Goal: Check status: Check status

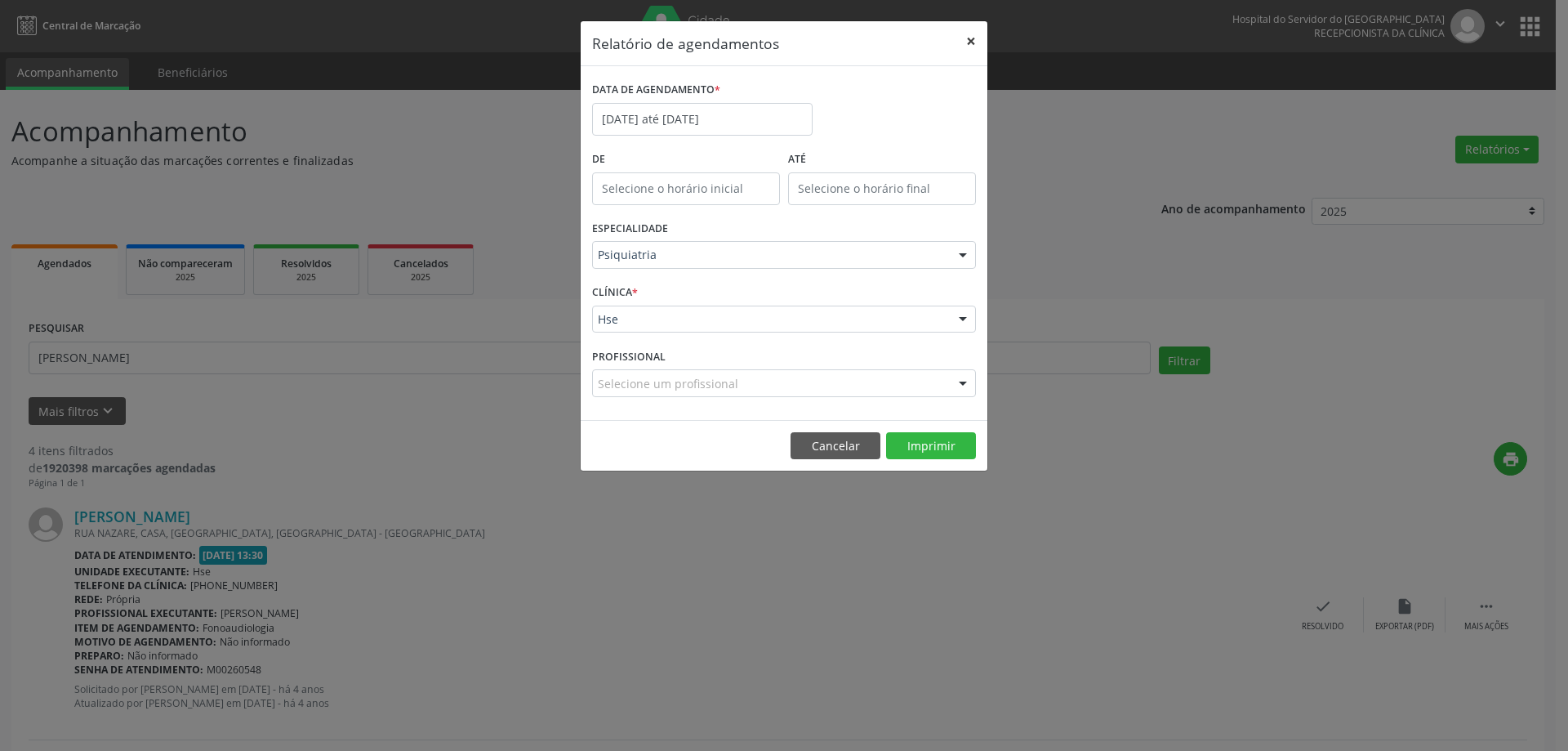
click at [976, 42] on button "×" at bounding box center [971, 41] width 32 height 40
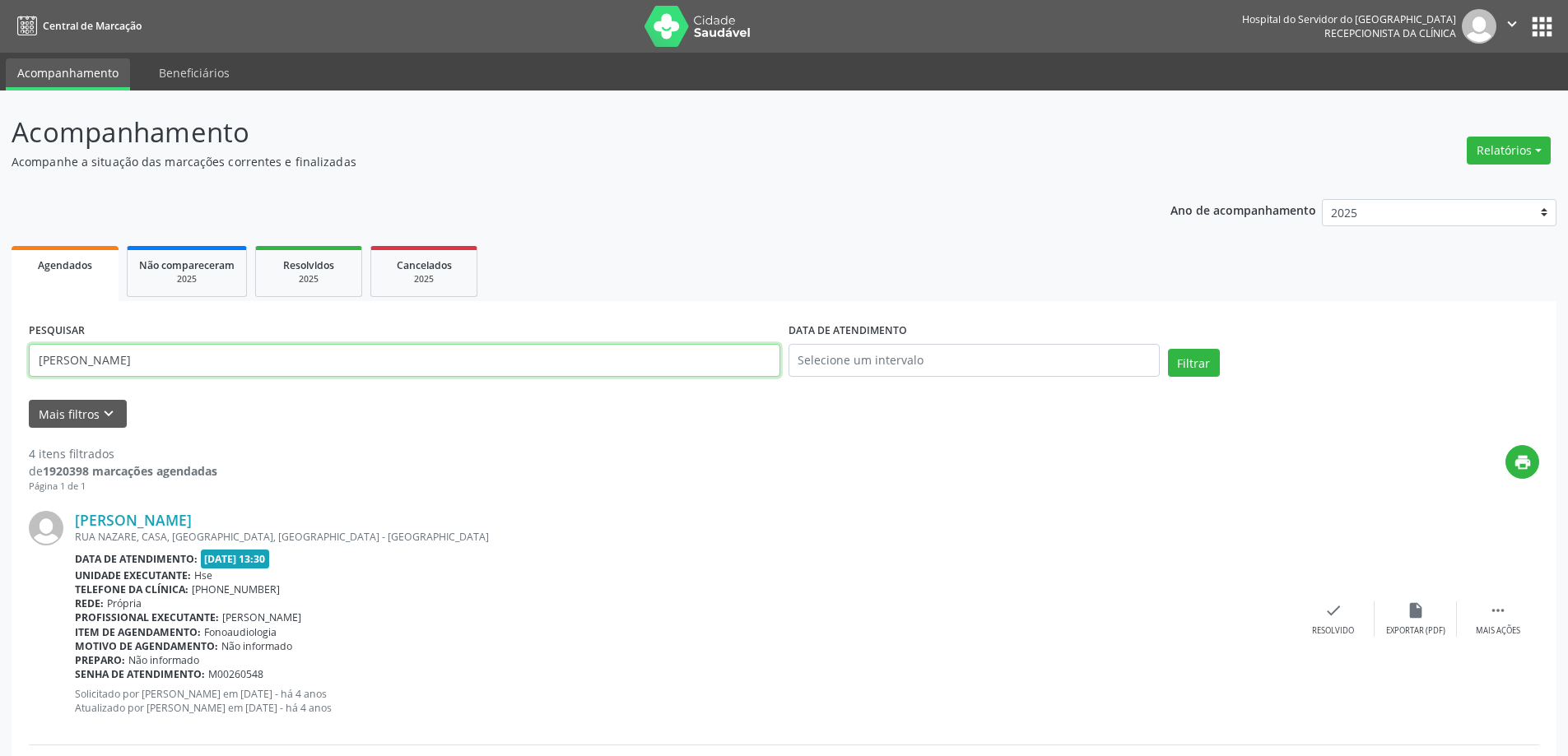
drag, startPoint x: 213, startPoint y: 368, endPoint x: 0, endPoint y: 401, distance: 215.5
click at [83, 397] on form "PESQUISAR DATA DE ATENDIMENTO Filtrar UNIDADE EXECUTANTE Selecione uma unidade …" at bounding box center [784, 372] width 1510 height 109
click at [85, 410] on button "Mais filtros keyboard_arrow_down" at bounding box center [78, 415] width 98 height 29
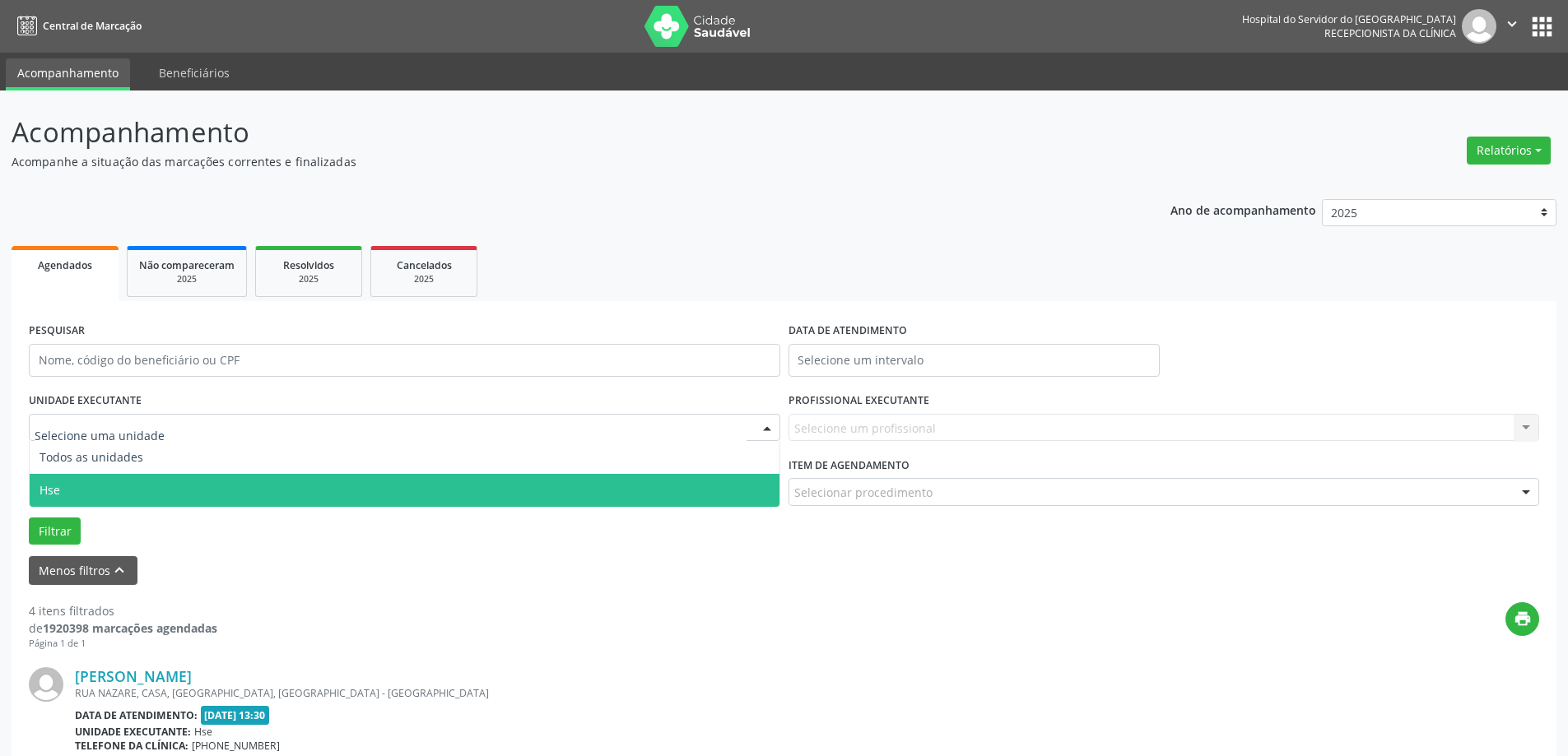
click at [58, 483] on span "Hse" at bounding box center [50, 490] width 21 height 15
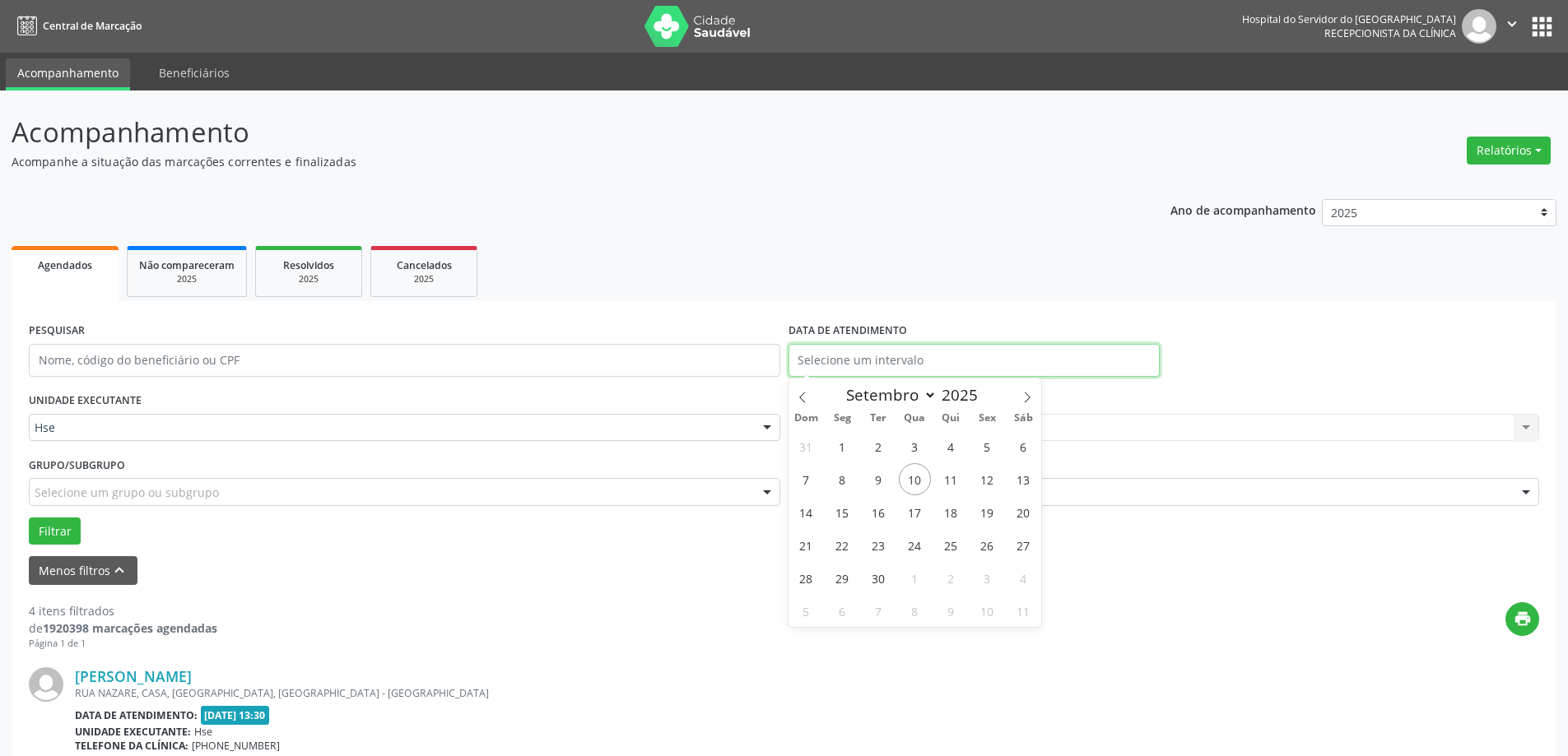
click at [897, 364] on input "text" at bounding box center [973, 360] width 371 height 33
click at [914, 481] on span "10" at bounding box center [915, 480] width 33 height 33
type input "[DATE]"
click at [914, 481] on span "10" at bounding box center [915, 480] width 33 height 33
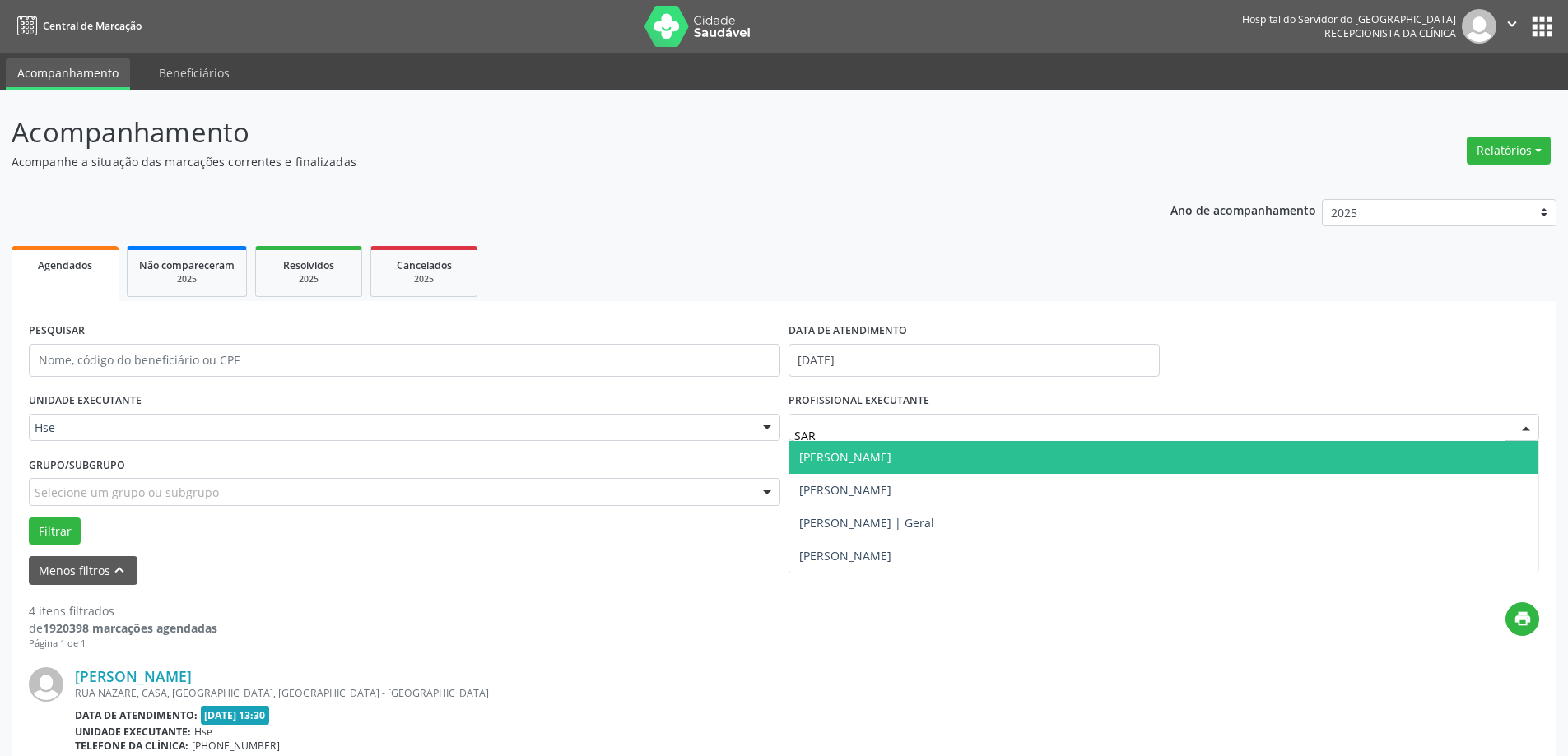
type input "[PERSON_NAME]"
click at [876, 468] on span "[PERSON_NAME]" at bounding box center [1164, 457] width 750 height 33
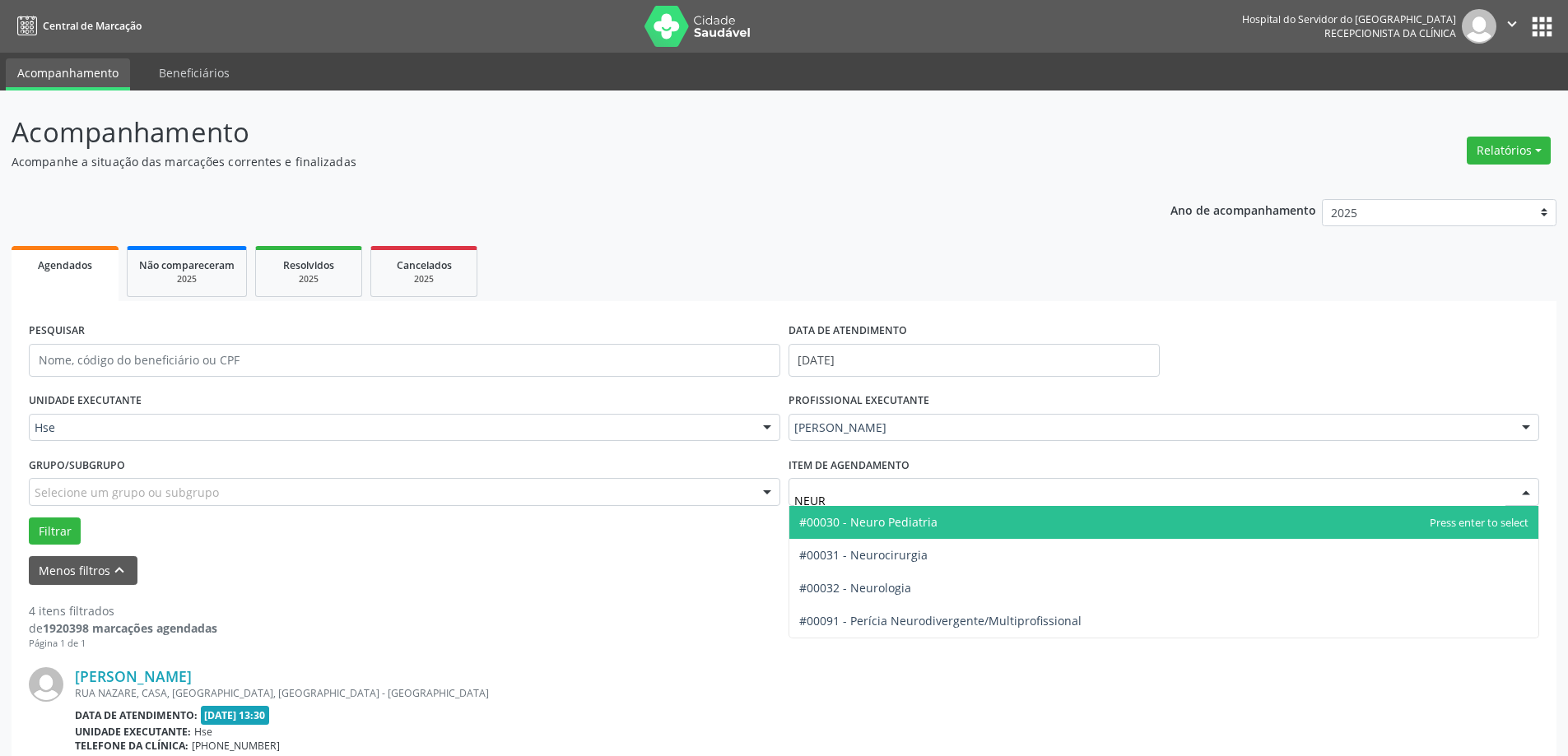
type input "NEURO"
click at [885, 518] on span "#00030 - Neuro Pediatria" at bounding box center [868, 521] width 138 height 15
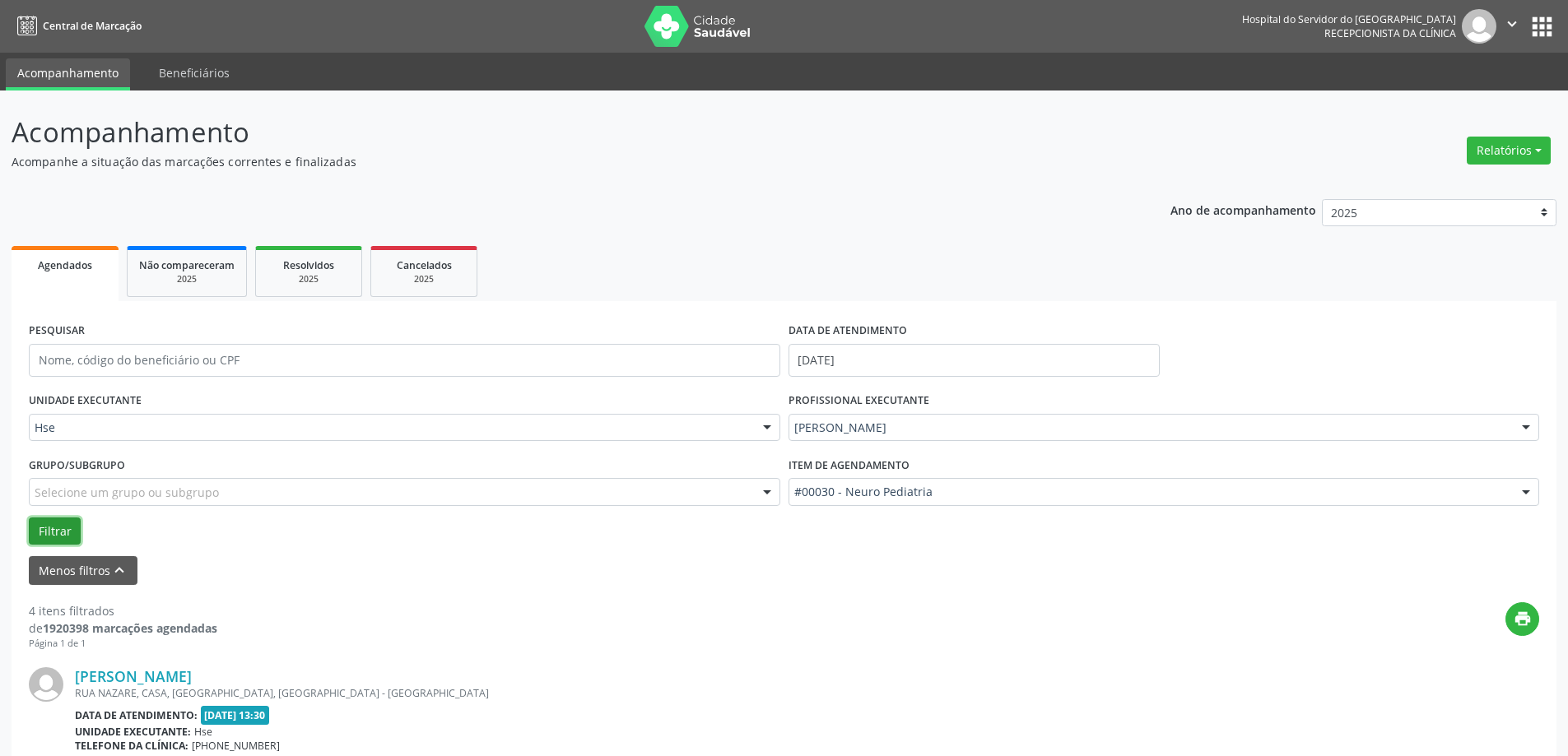
click at [29, 531] on button "Filtrar" at bounding box center [54, 531] width 52 height 28
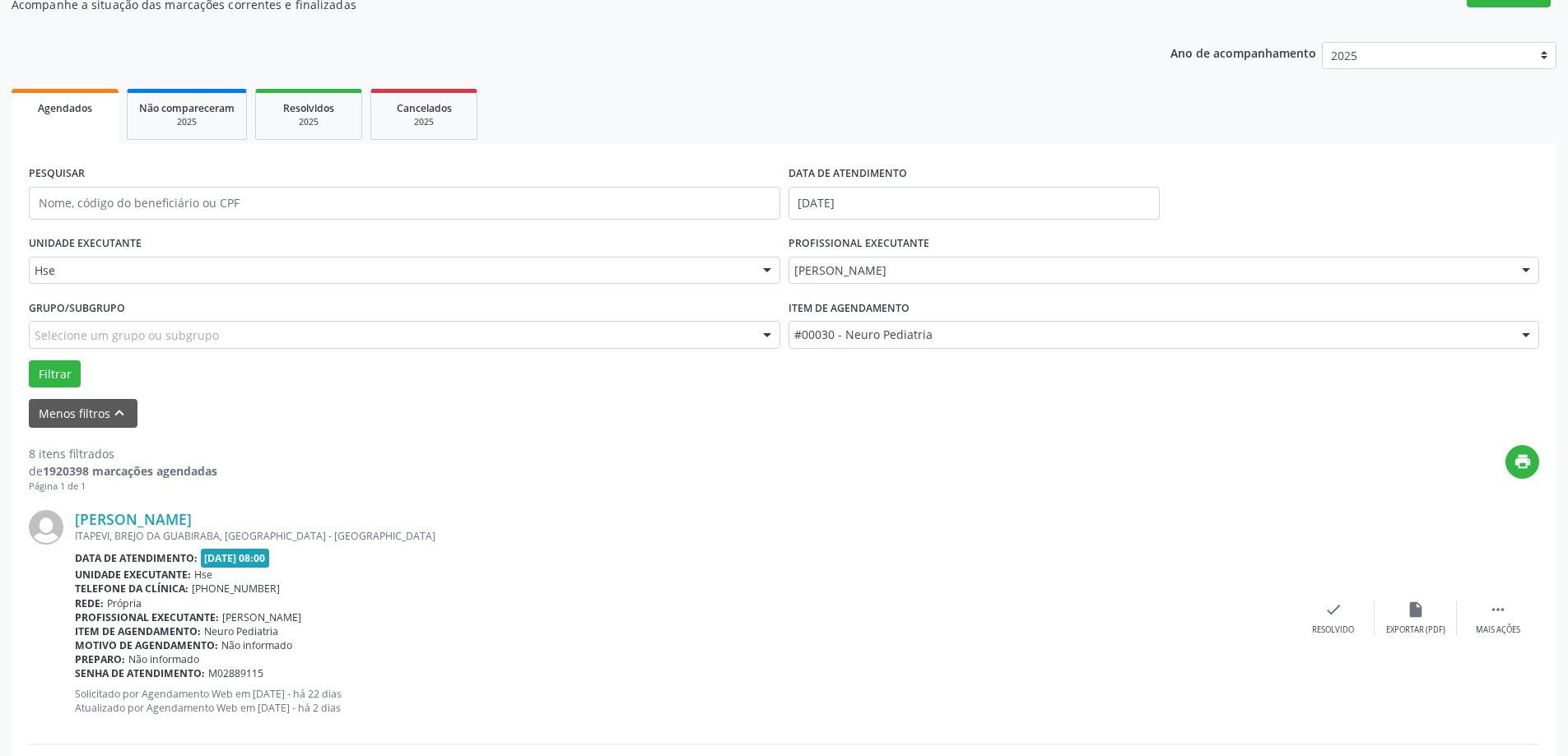
scroll to position [247, 0]
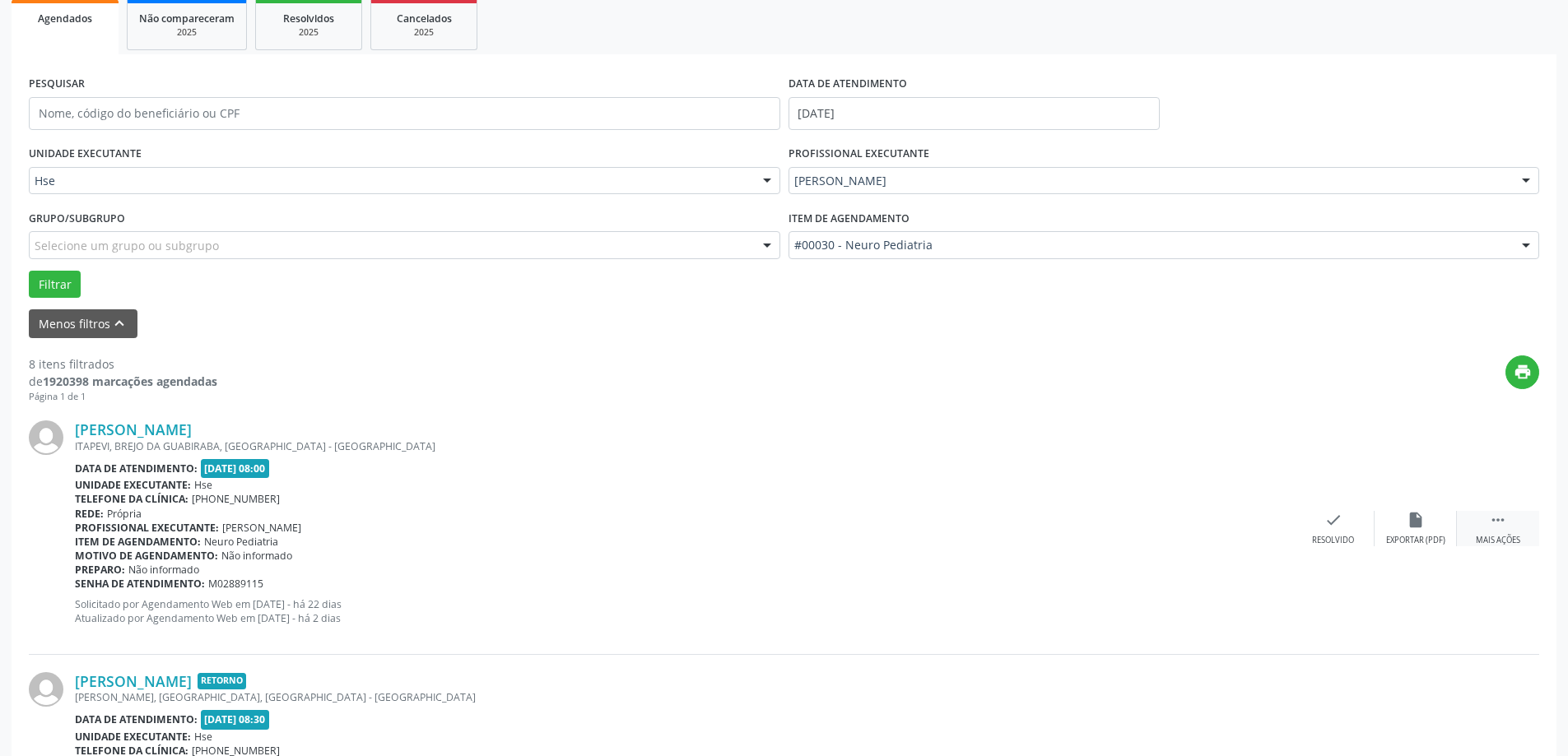
click at [1520, 533] on div " Mais ações" at bounding box center [1498, 527] width 82 height 35
click at [1414, 519] on icon "alarm_off" at bounding box center [1415, 519] width 18 height 18
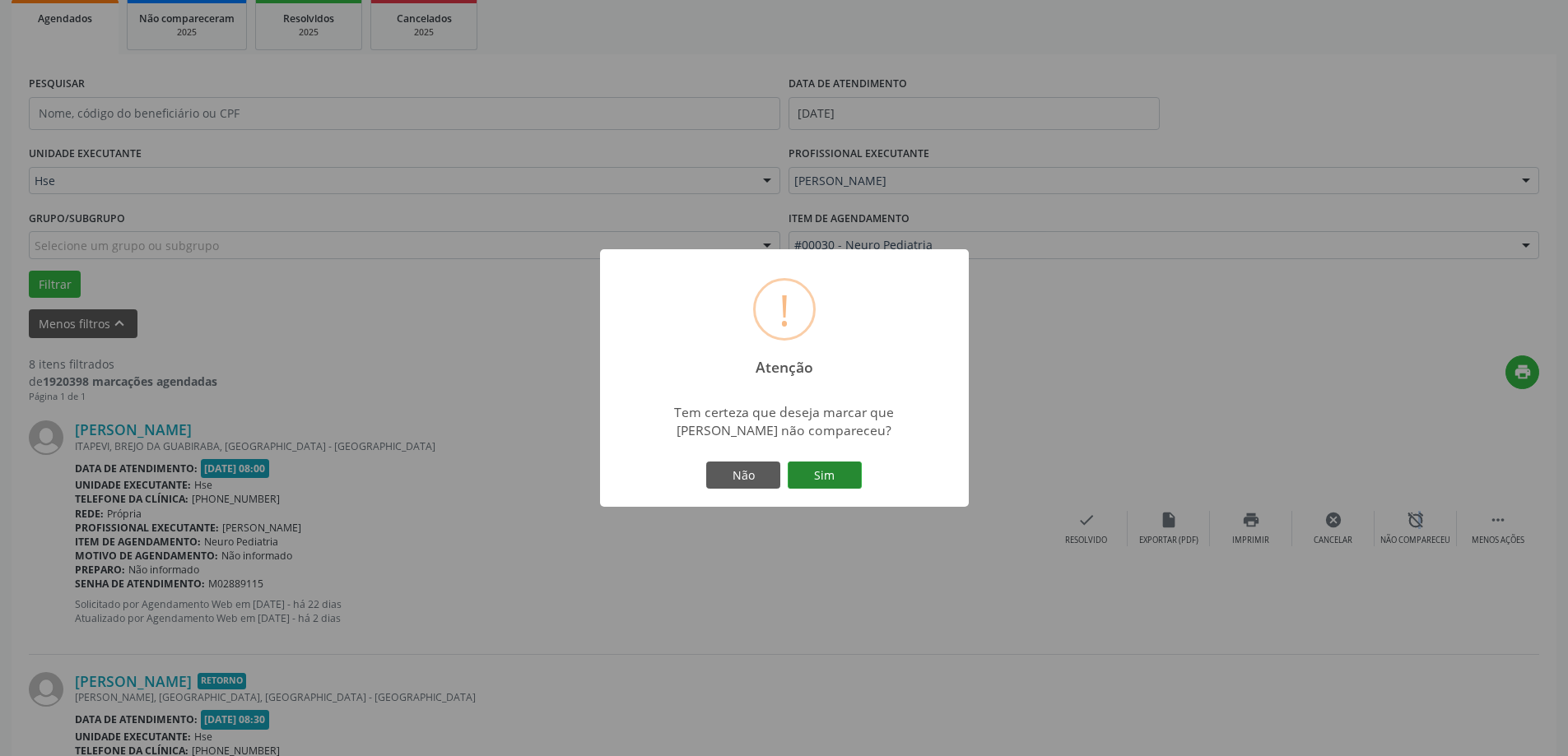
click at [822, 465] on button "Sim" at bounding box center [824, 475] width 74 height 28
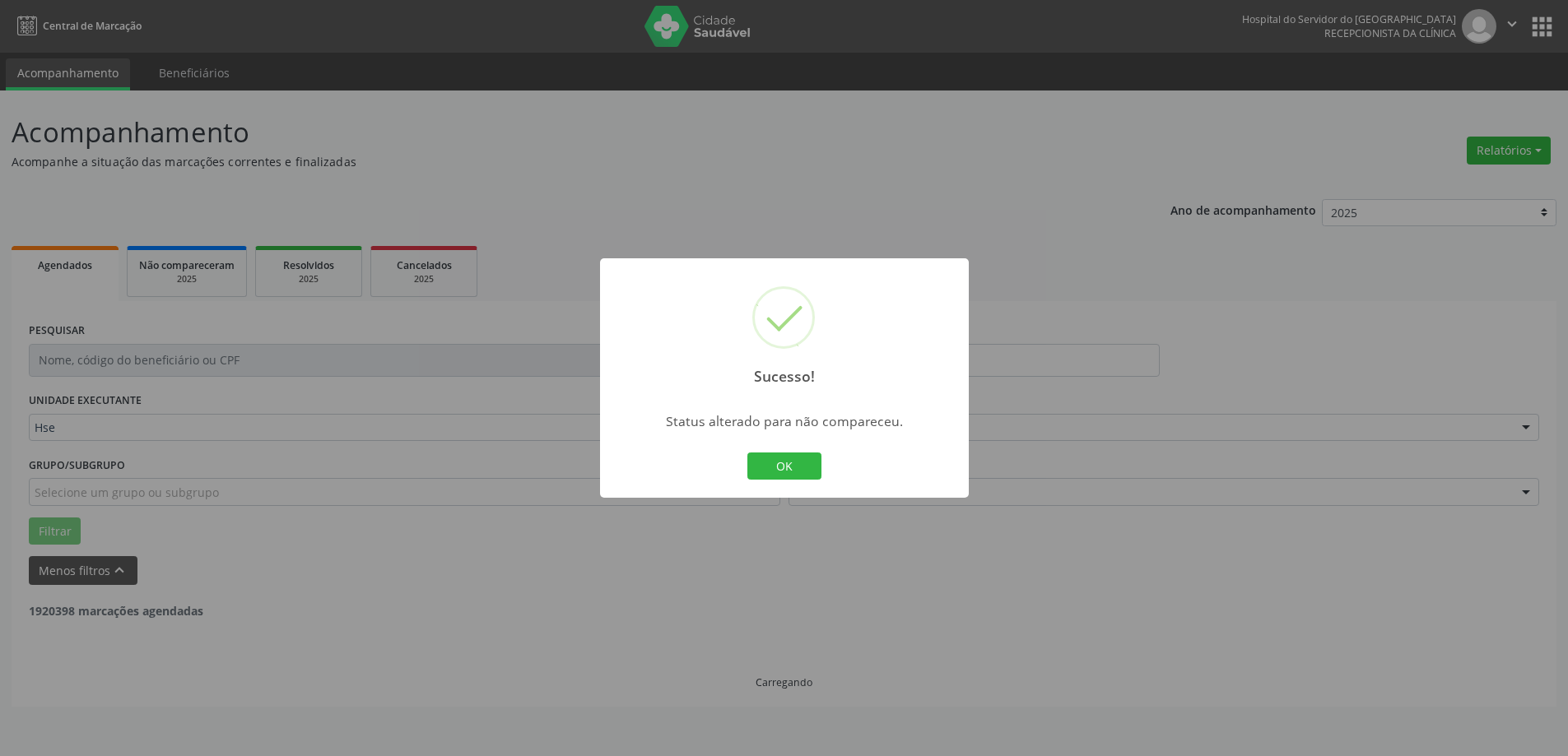
scroll to position [0, 0]
click at [811, 464] on button "OK" at bounding box center [790, 466] width 74 height 28
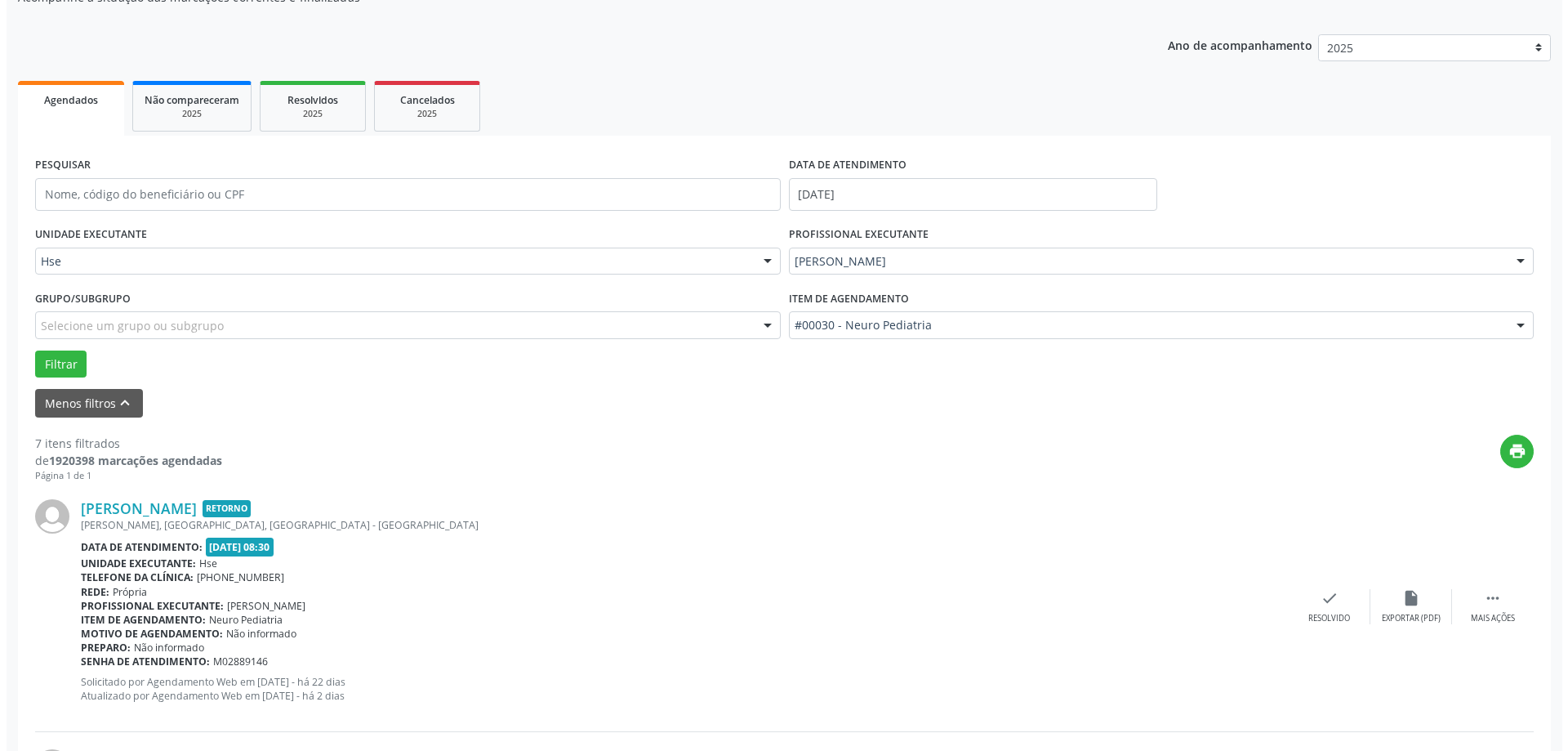
scroll to position [245, 0]
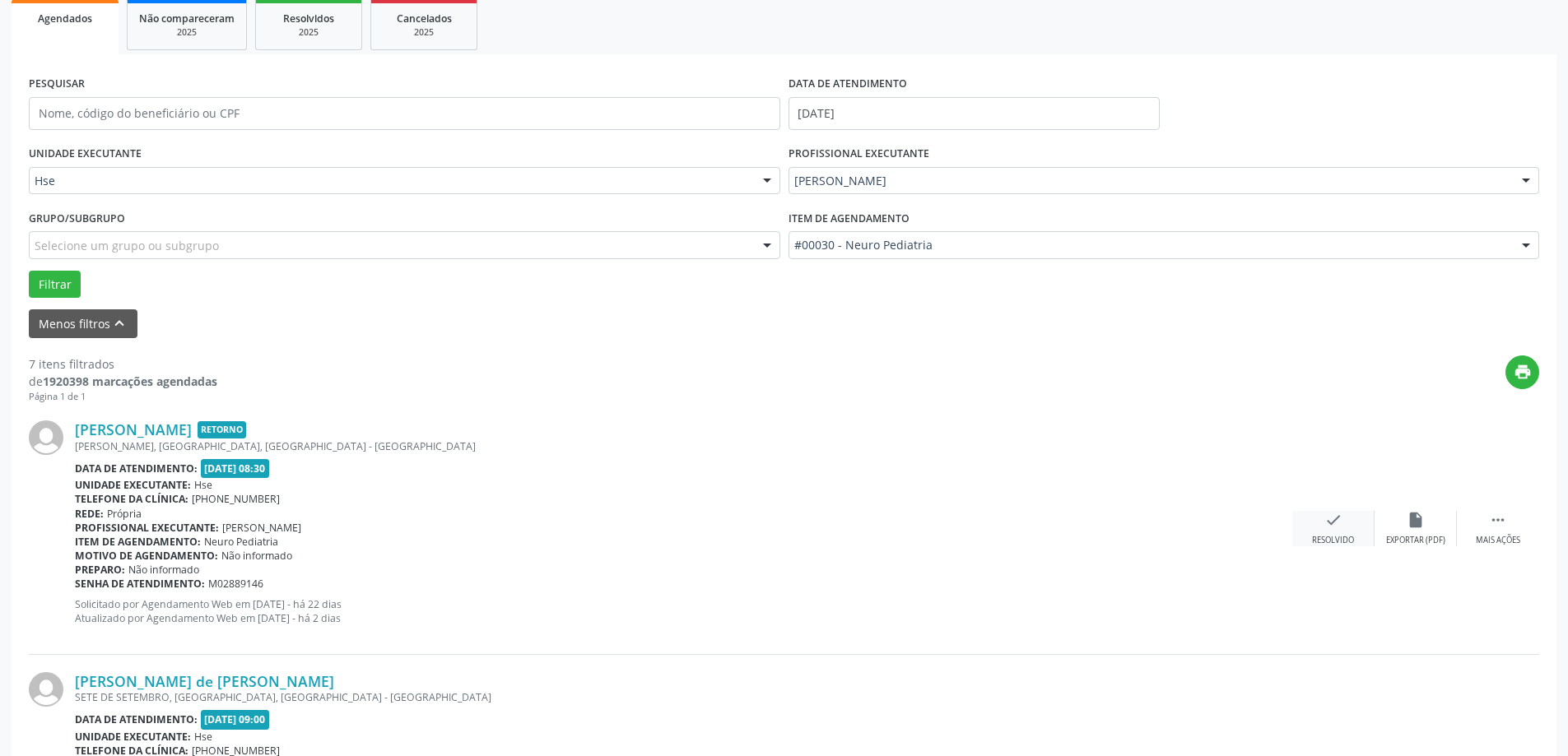
click at [1336, 518] on icon "check" at bounding box center [1333, 519] width 18 height 18
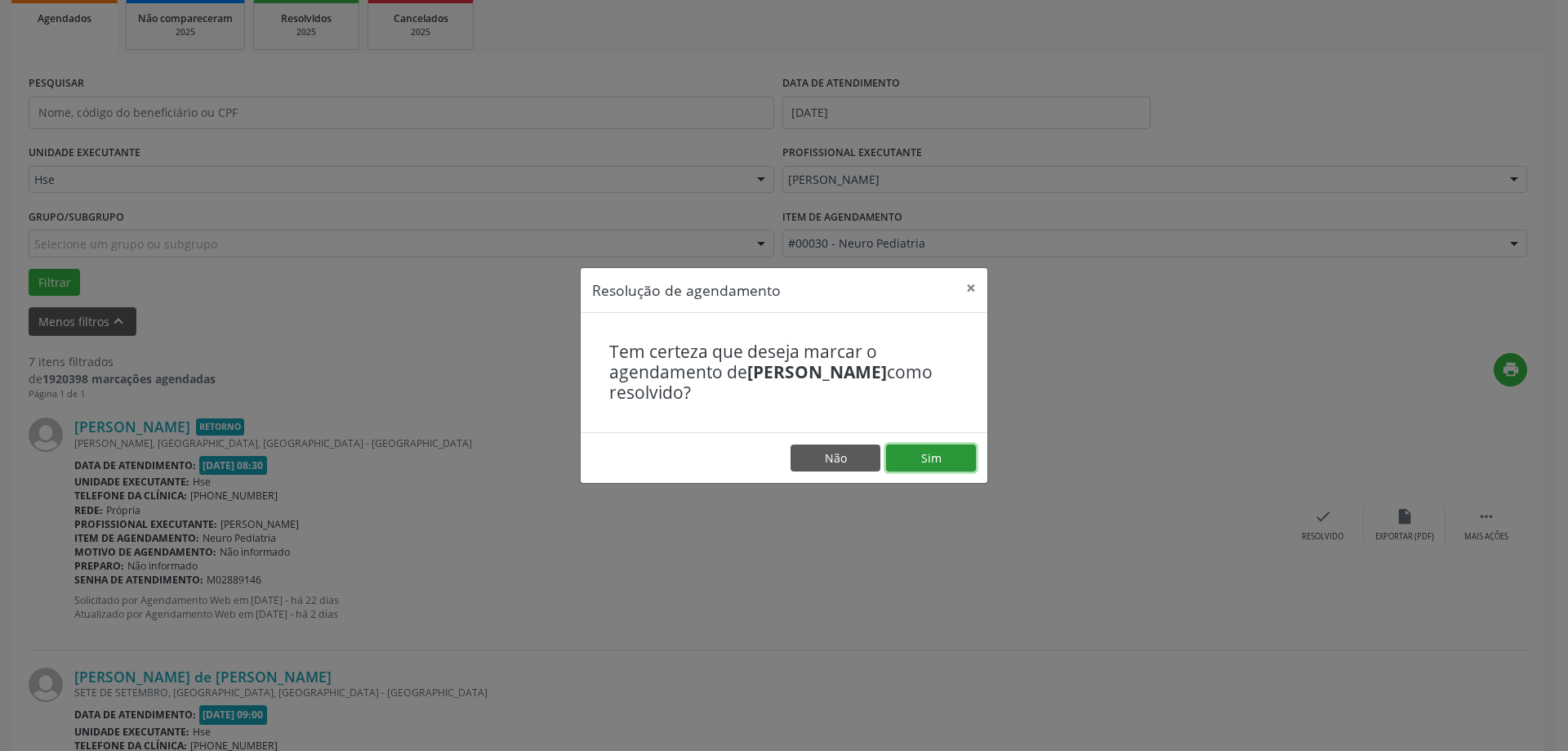
click at [938, 467] on button "Sim" at bounding box center [931, 458] width 90 height 28
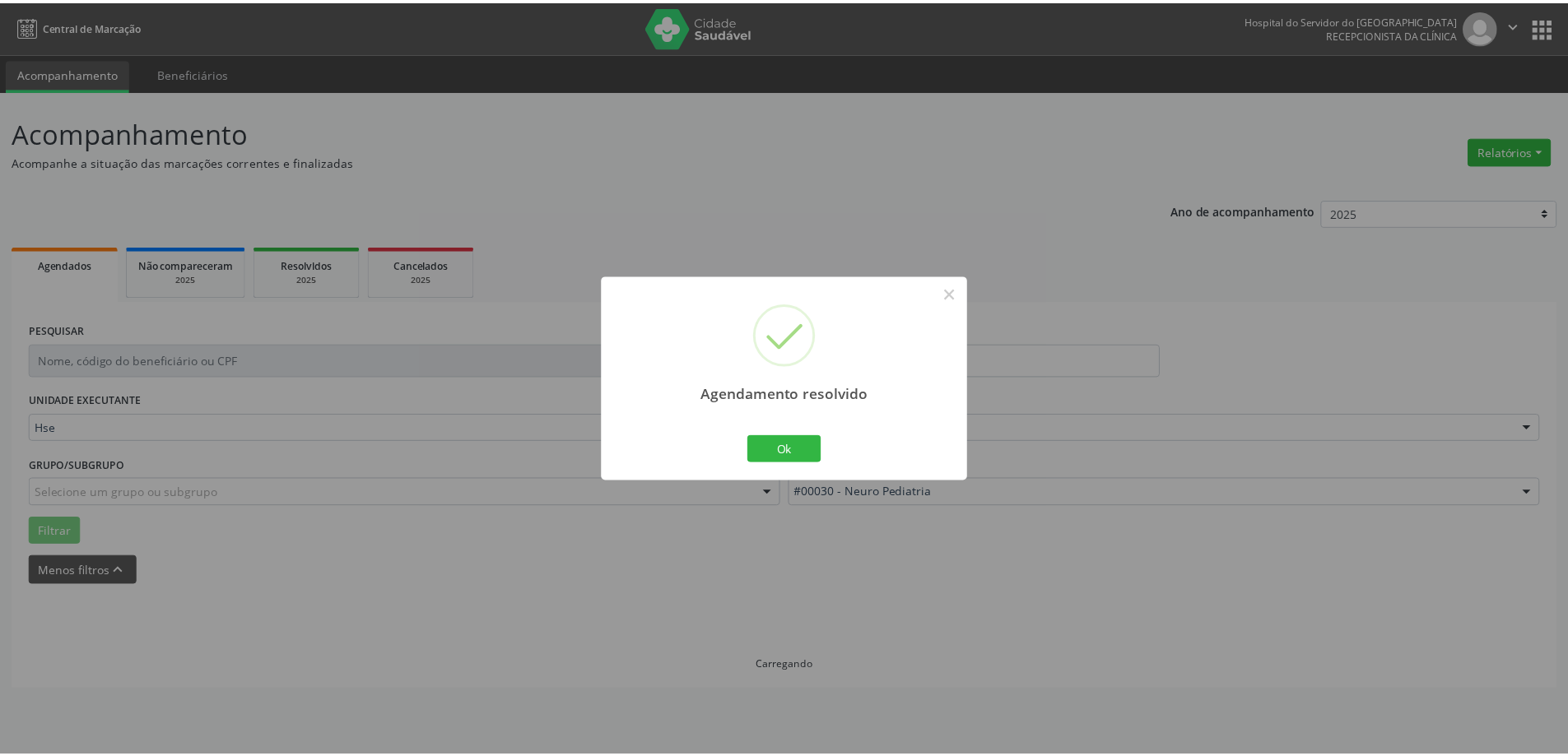
scroll to position [0, 0]
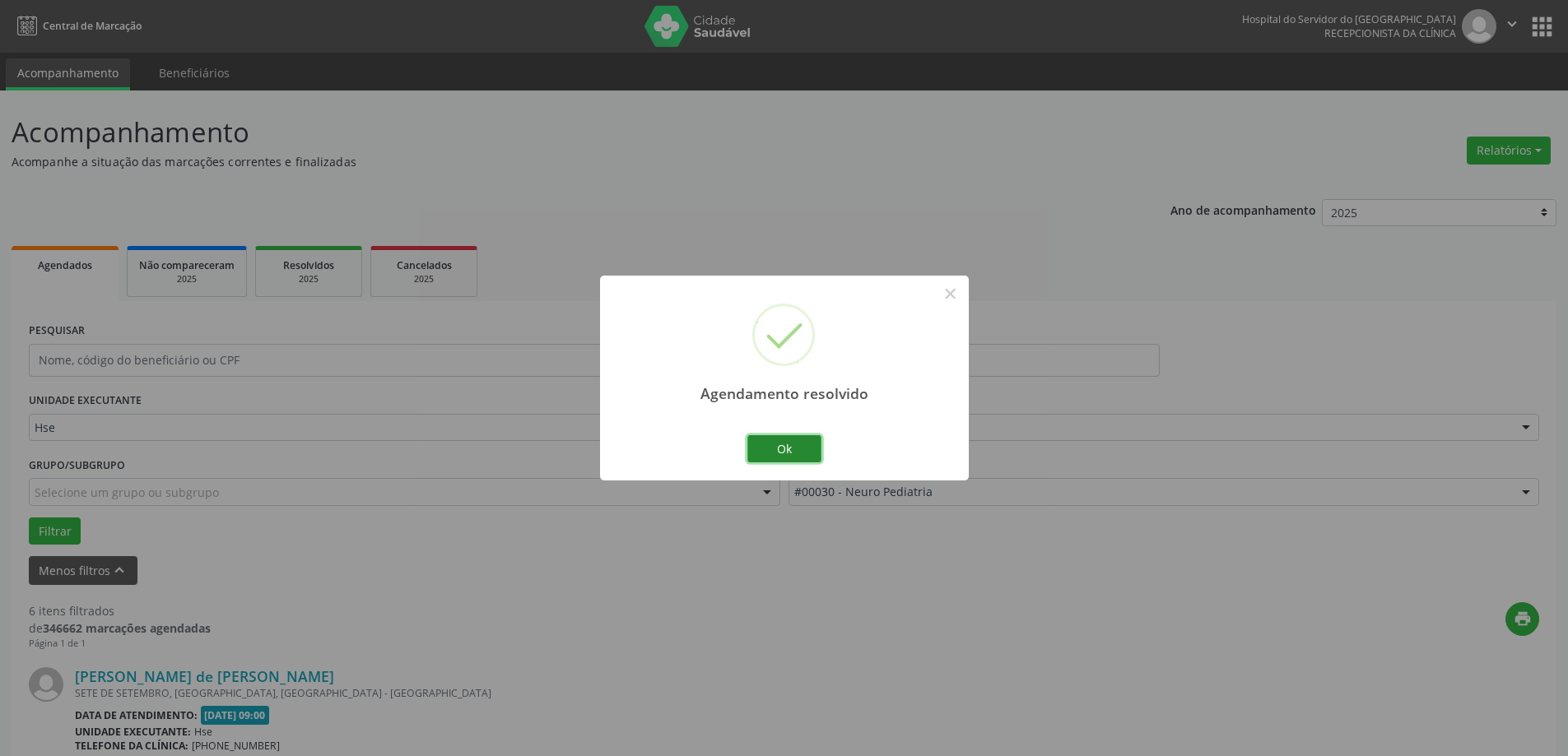
click at [797, 442] on button "Ok" at bounding box center [784, 449] width 74 height 28
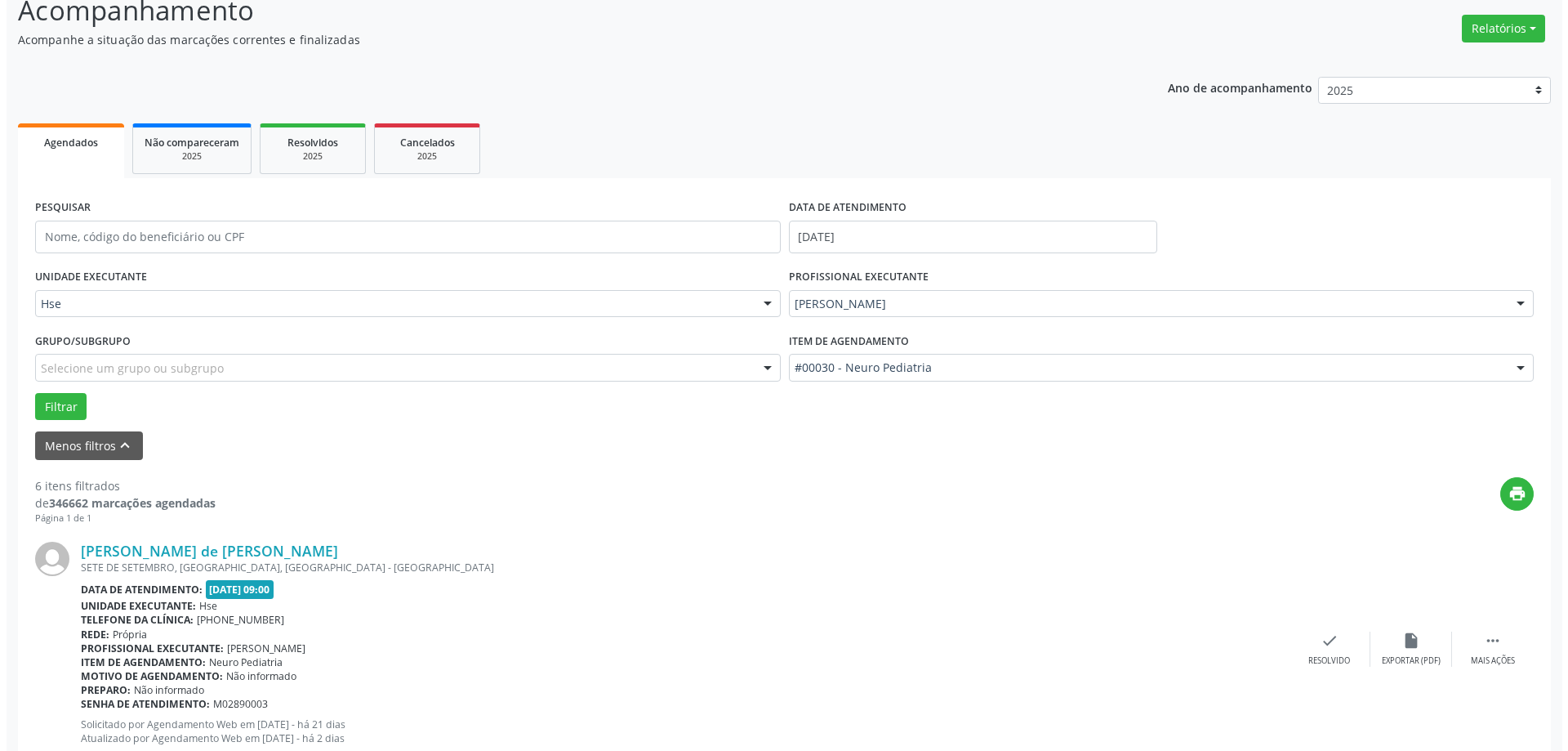
scroll to position [163, 0]
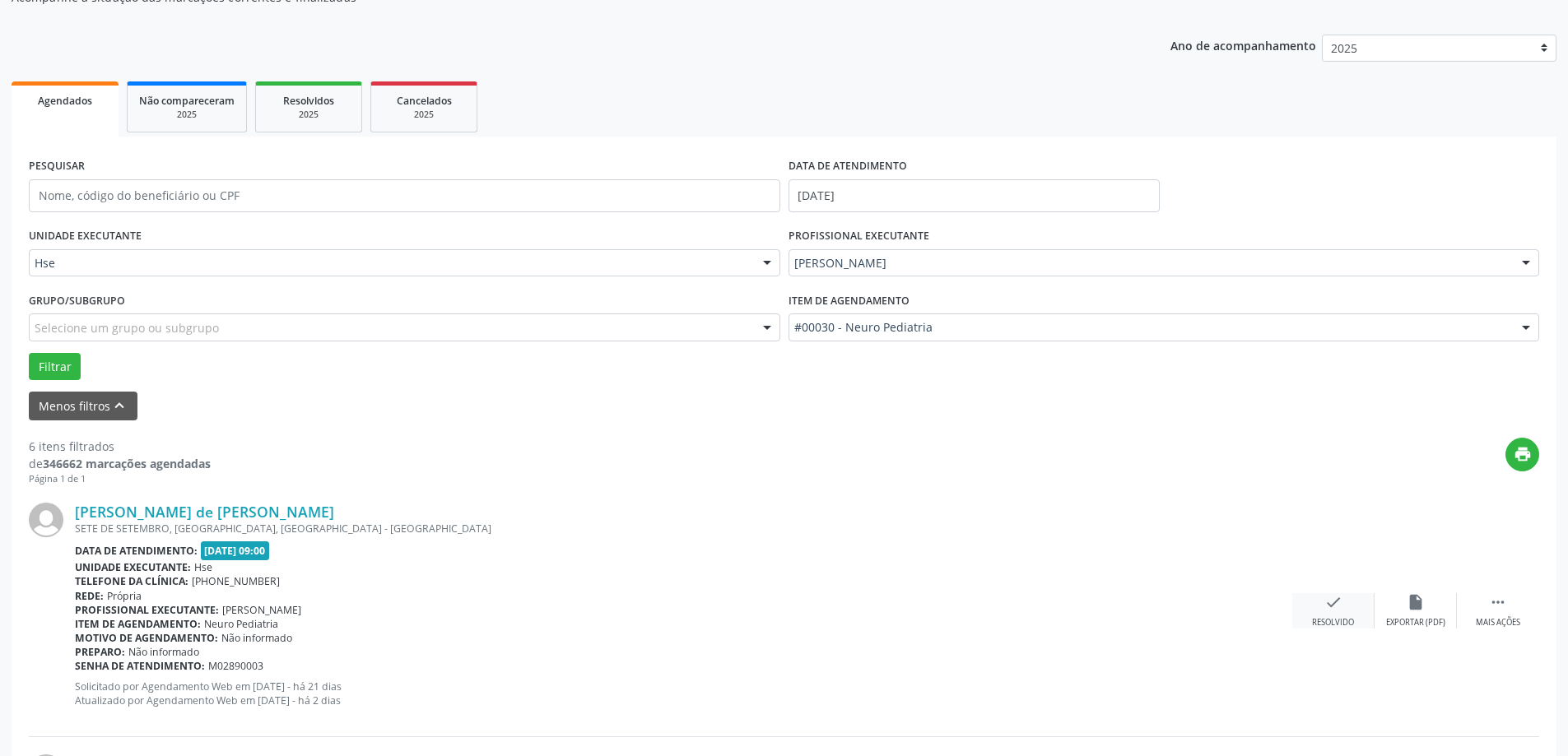
click at [1312, 619] on div "Resolvido" at bounding box center [1332, 622] width 42 height 12
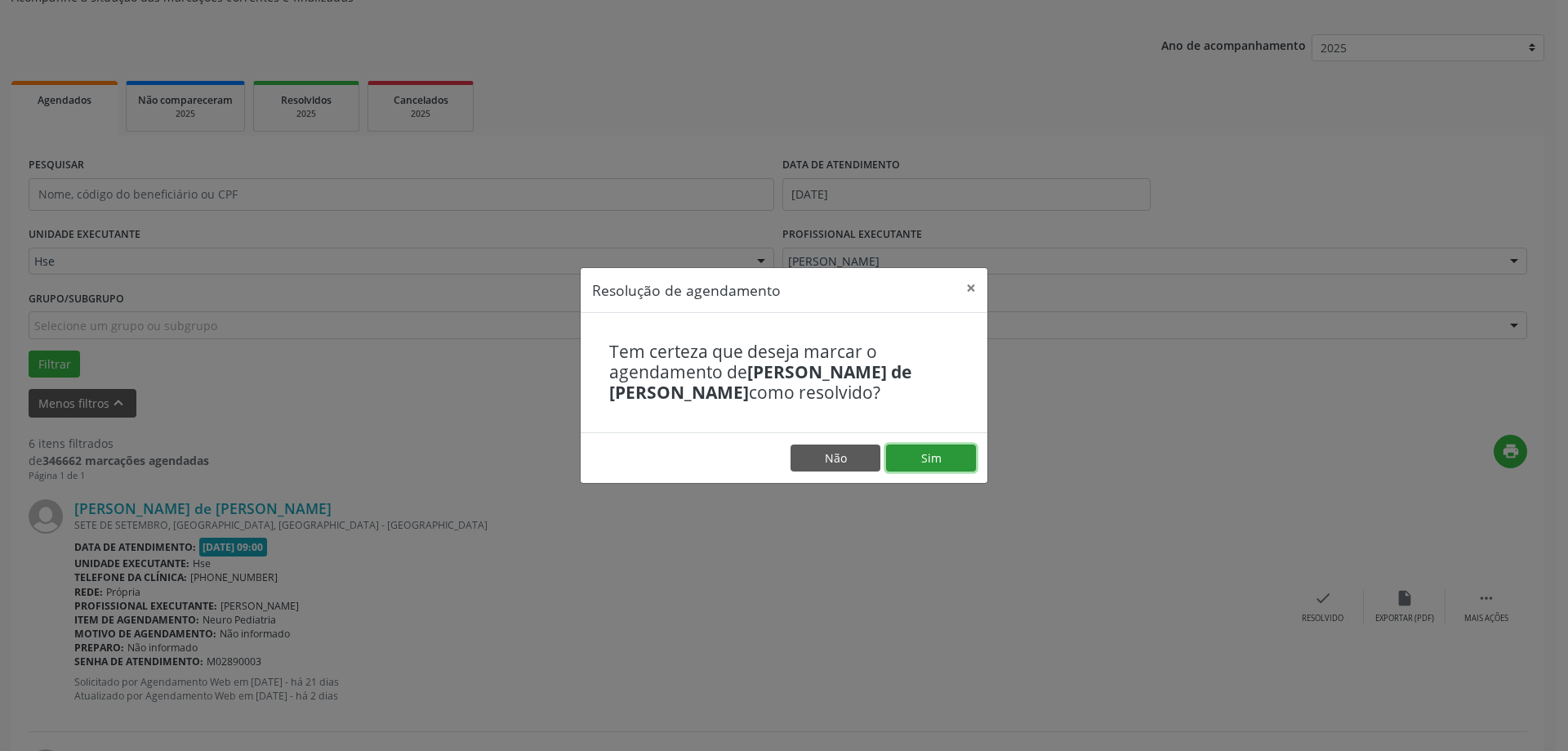
click at [942, 464] on button "Sim" at bounding box center [931, 458] width 90 height 28
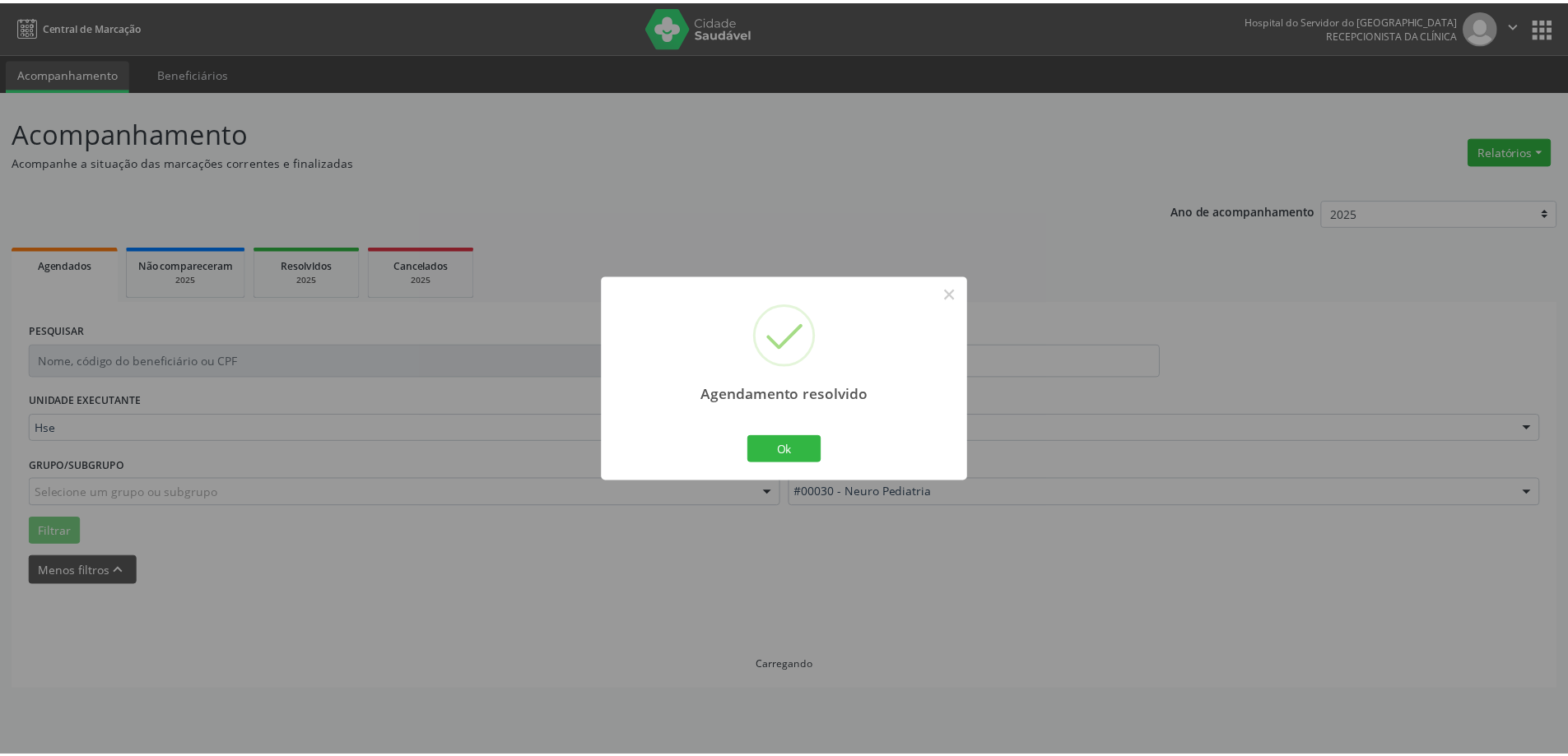
scroll to position [0, 0]
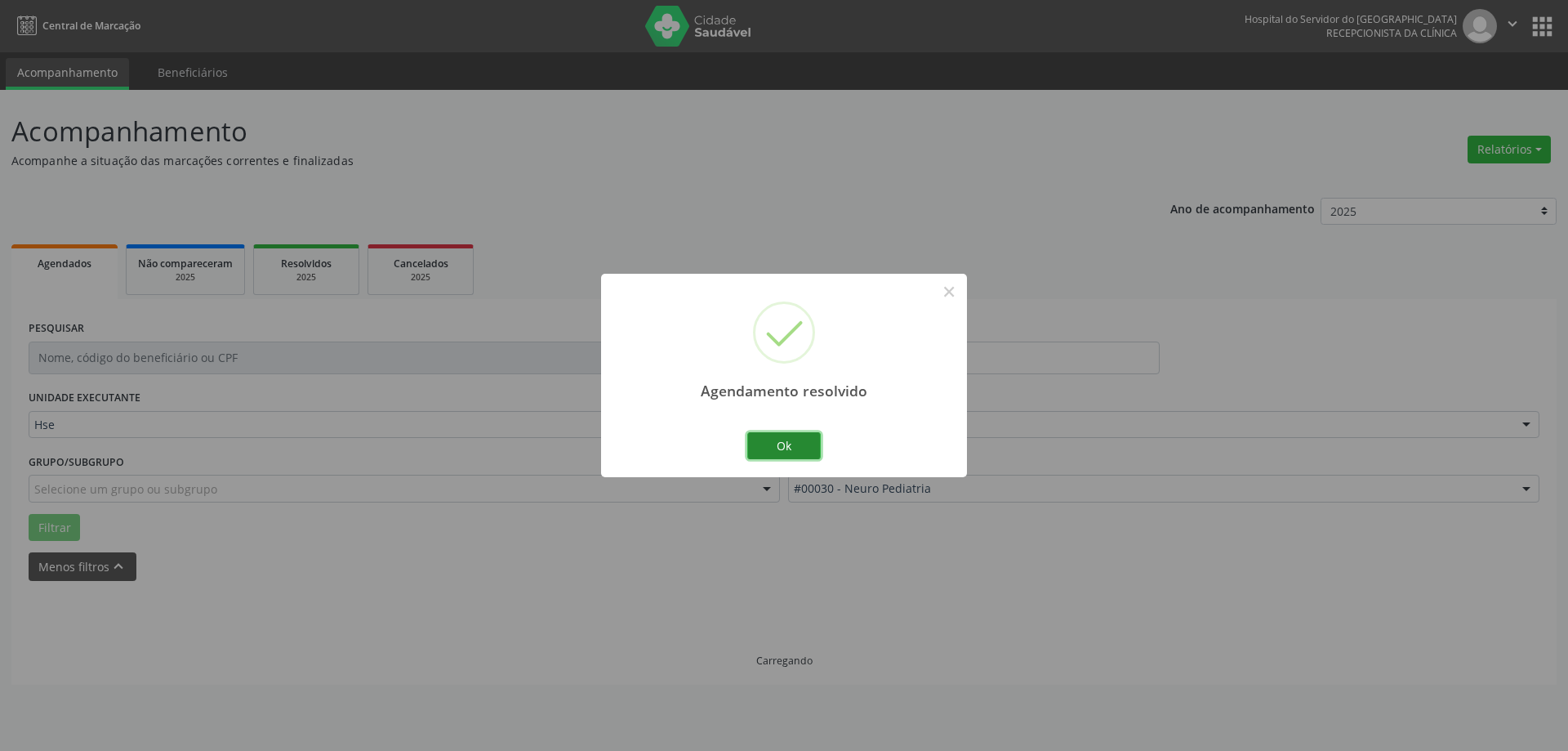
click at [797, 454] on button "Ok" at bounding box center [784, 446] width 74 height 28
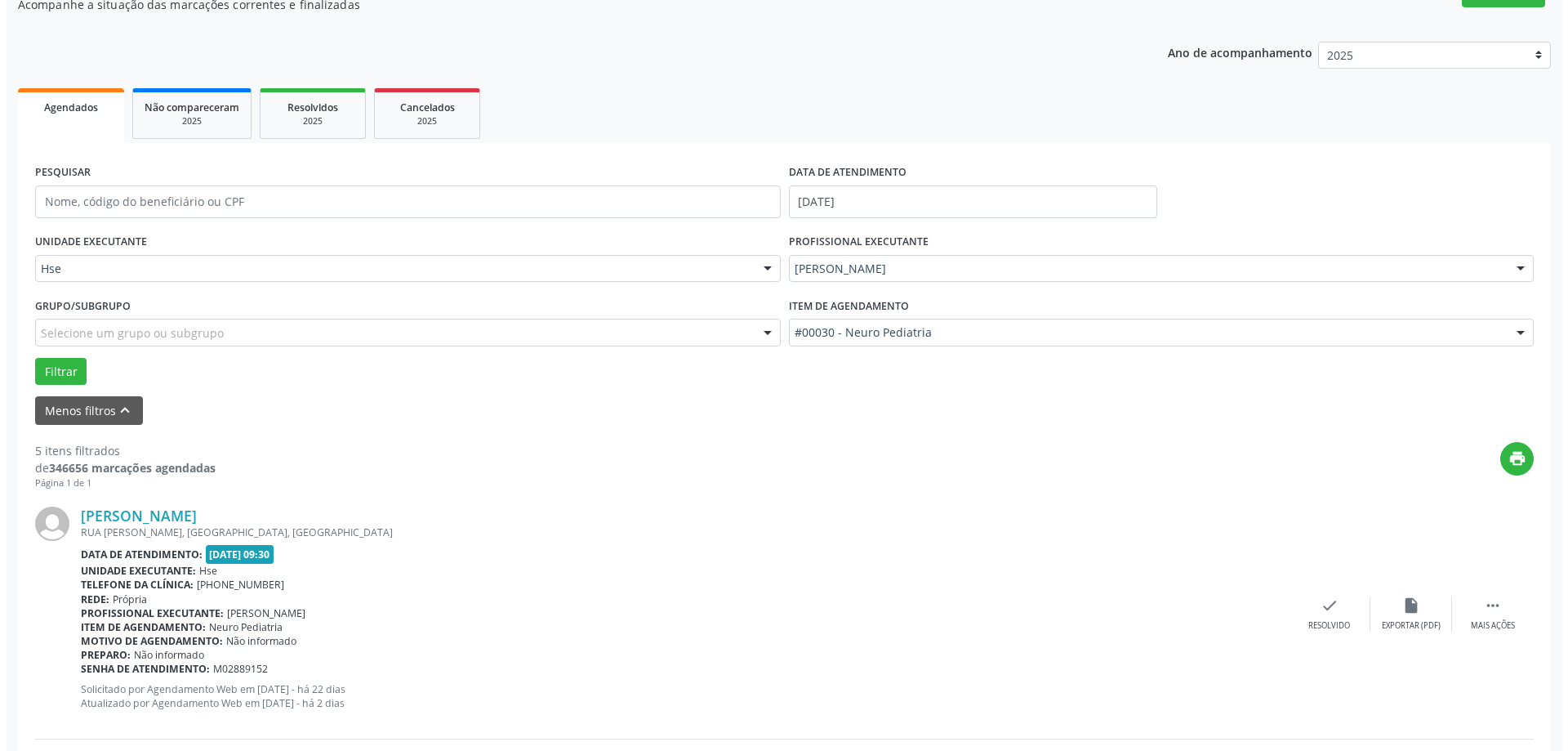
scroll to position [163, 0]
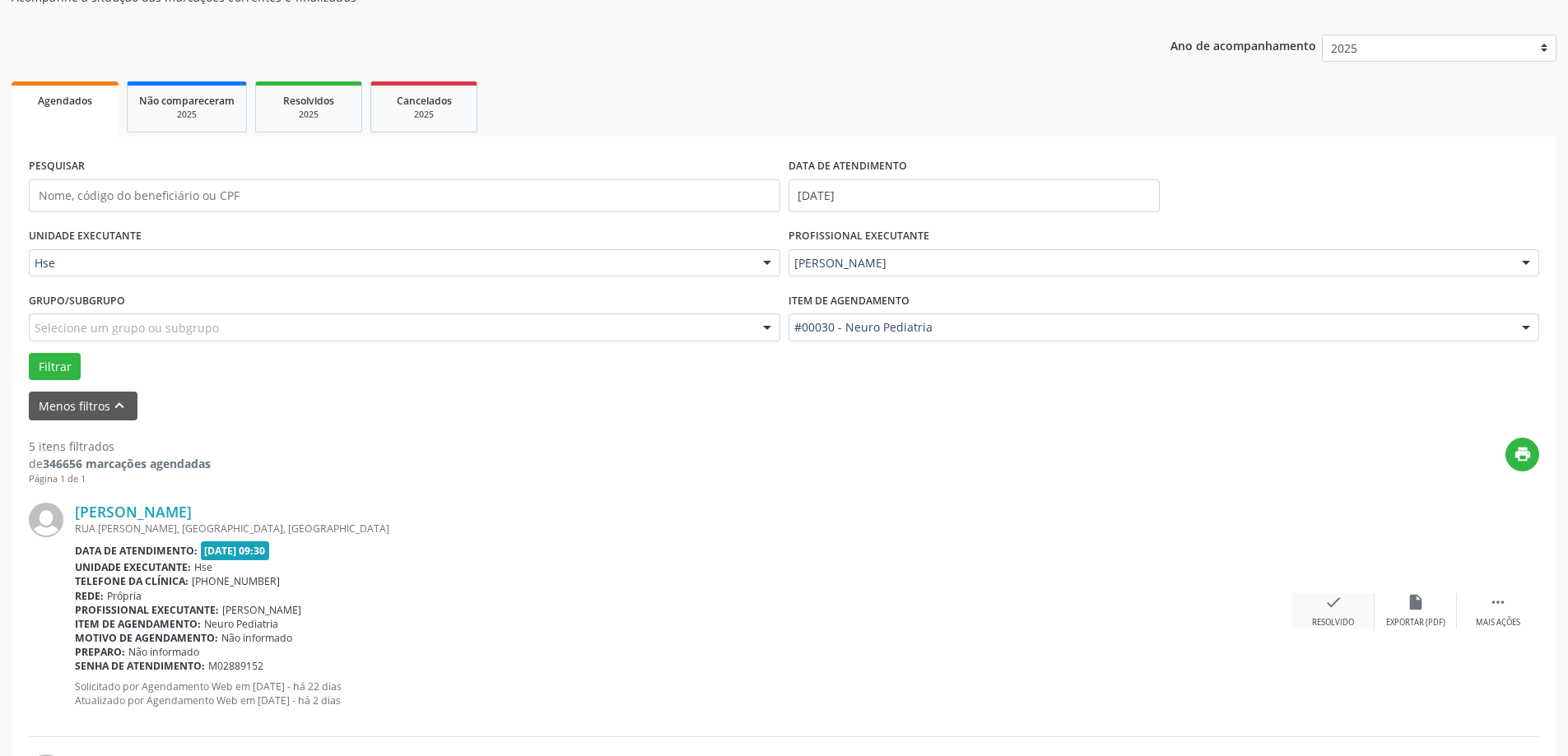
click at [1347, 620] on div "Resolvido" at bounding box center [1332, 622] width 42 height 12
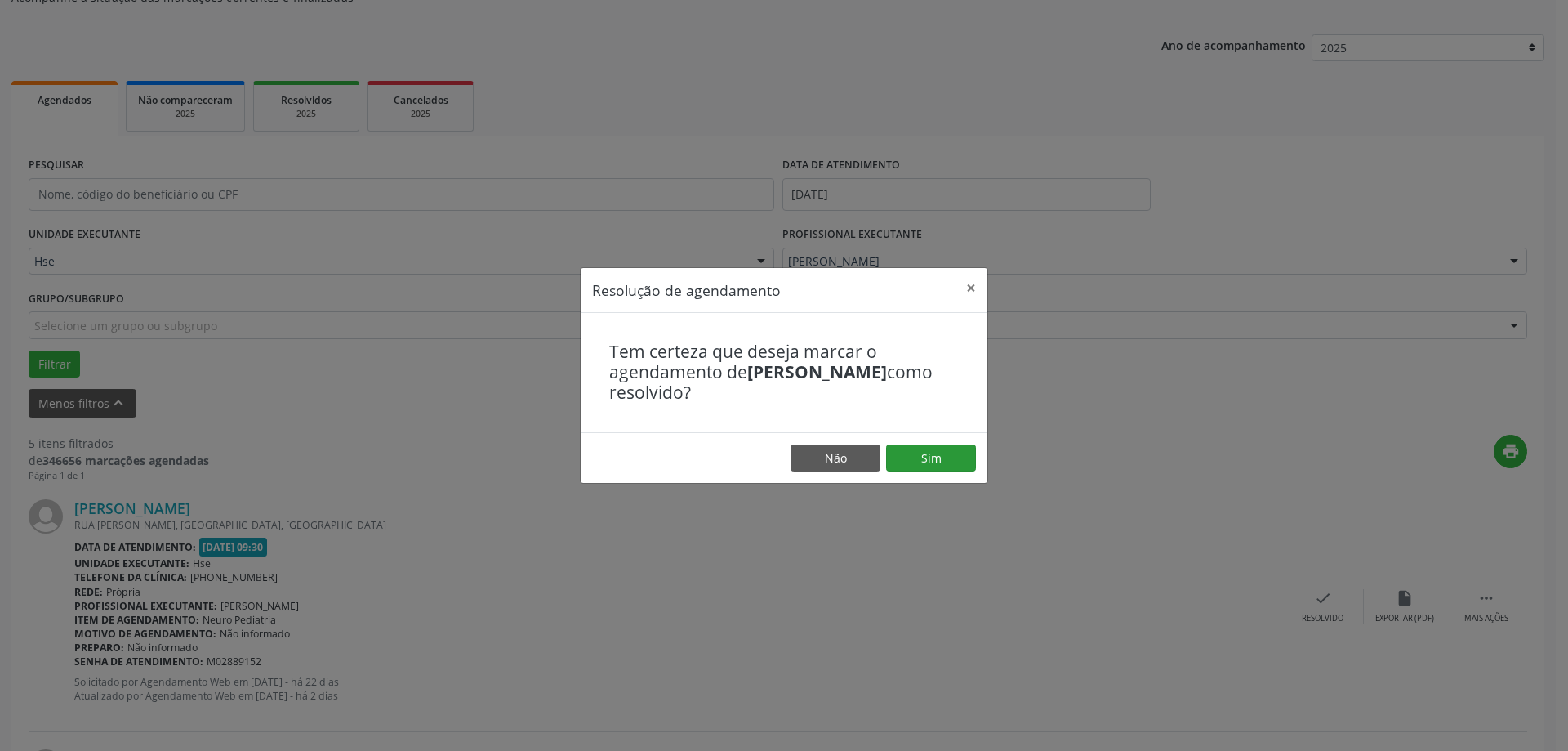
drag, startPoint x: 954, startPoint y: 443, endPoint x: 954, endPoint y: 452, distance: 9.0
click at [954, 449] on footer "Não Sim" at bounding box center [783, 458] width 406 height 51
click at [954, 456] on button "Sim" at bounding box center [931, 458] width 90 height 28
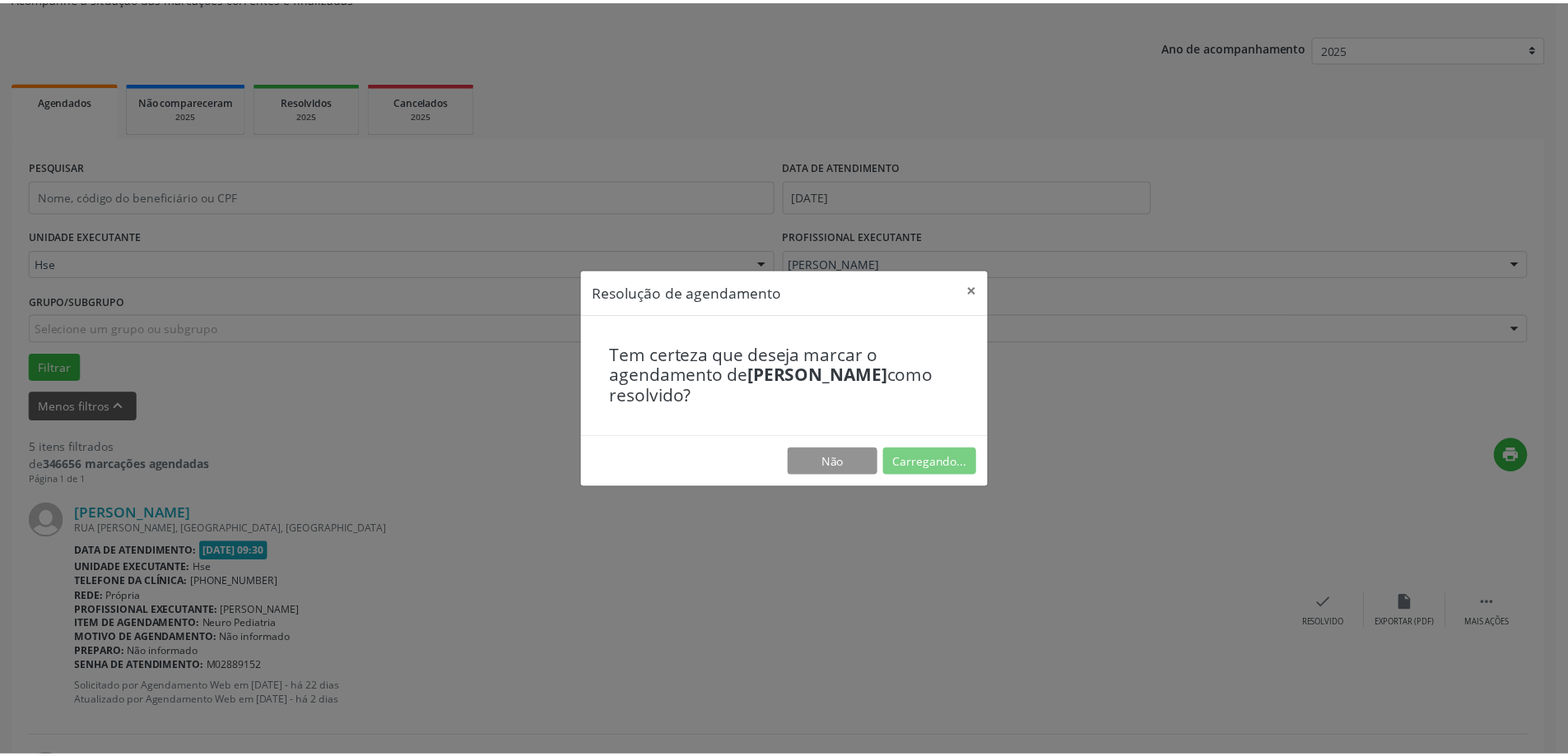
scroll to position [0, 0]
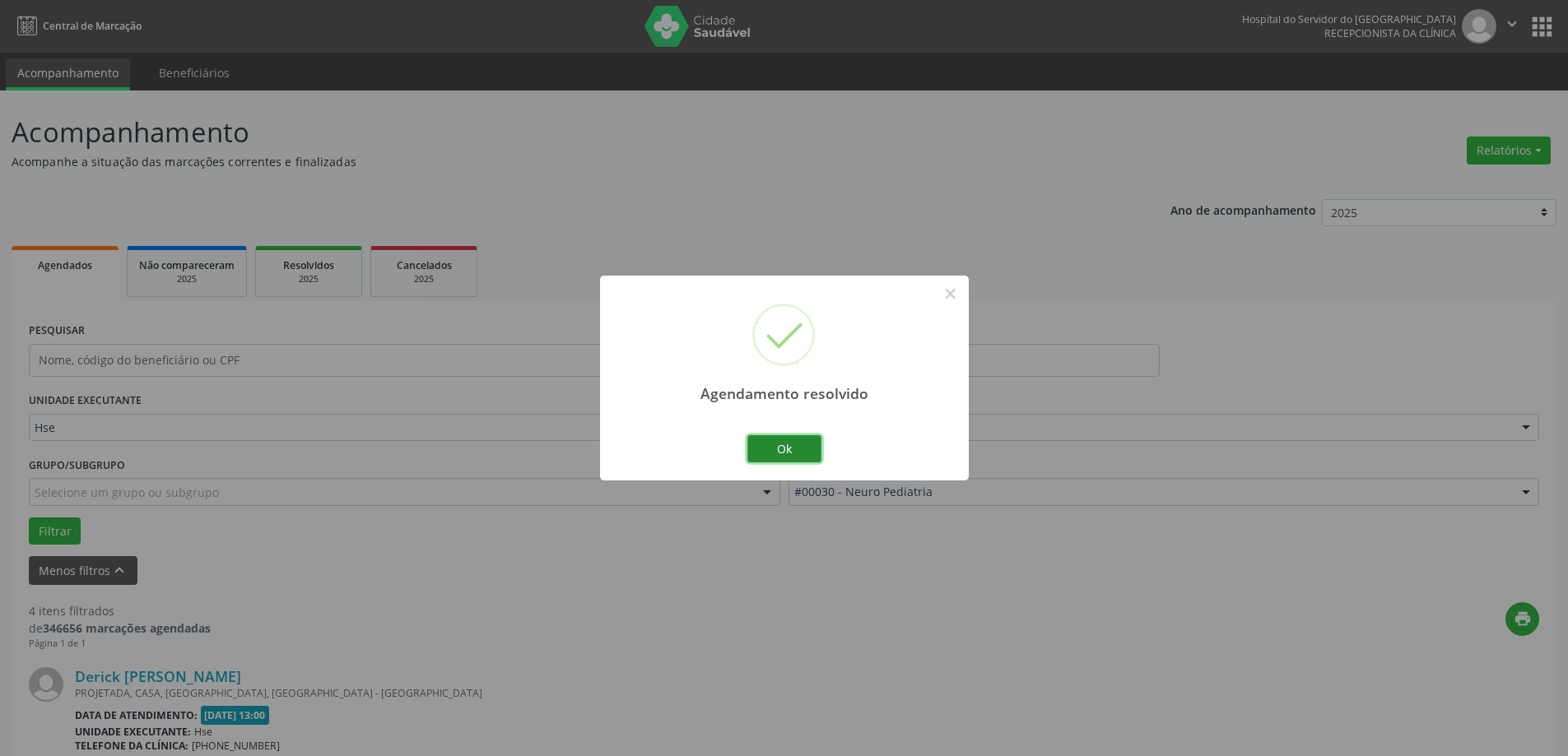
click at [805, 450] on button "Ok" at bounding box center [784, 449] width 74 height 28
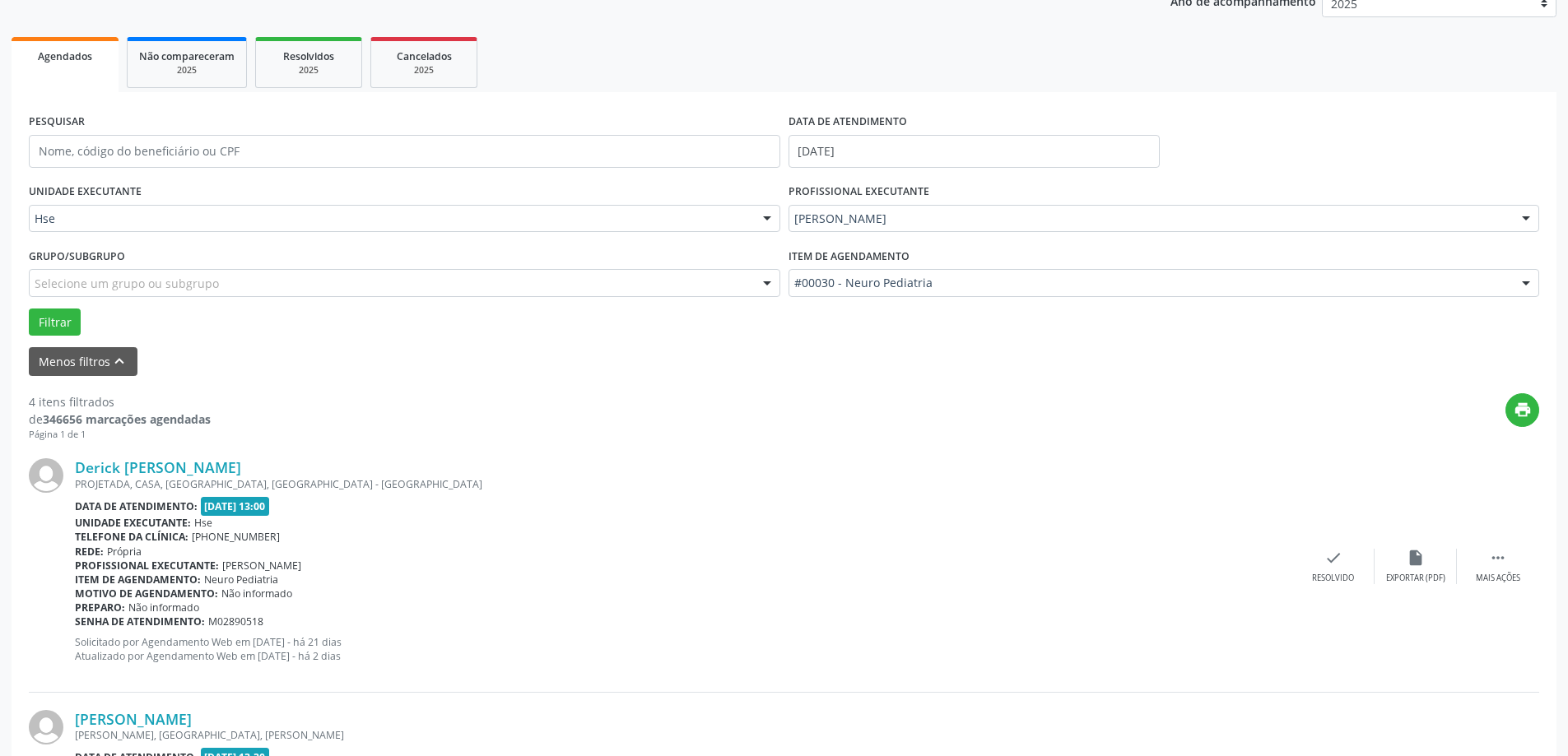
scroll to position [247, 0]
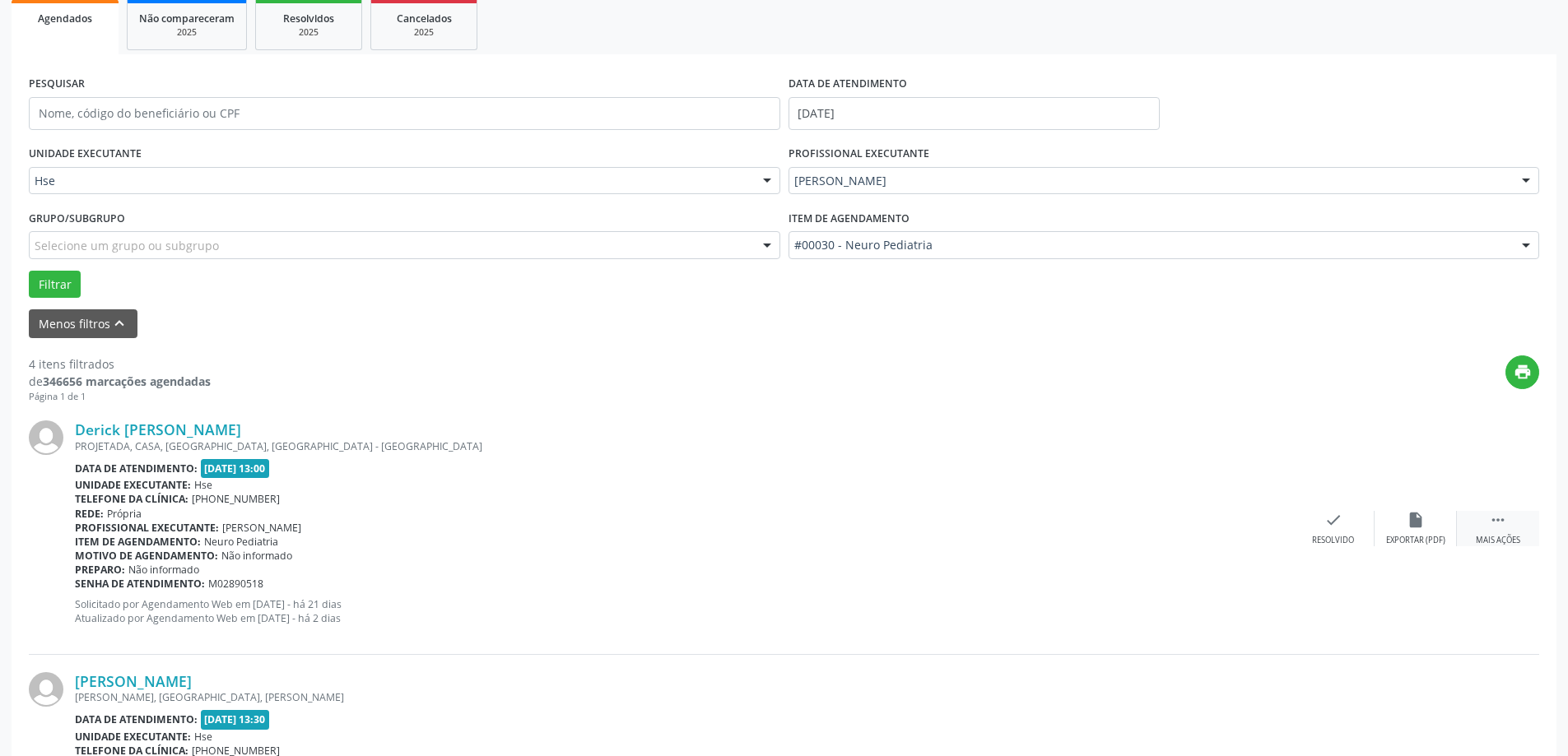
click at [1516, 534] on div " Mais ações" at bounding box center [1498, 527] width 82 height 35
click at [1404, 518] on div "alarm_off Não compareceu" at bounding box center [1415, 527] width 82 height 35
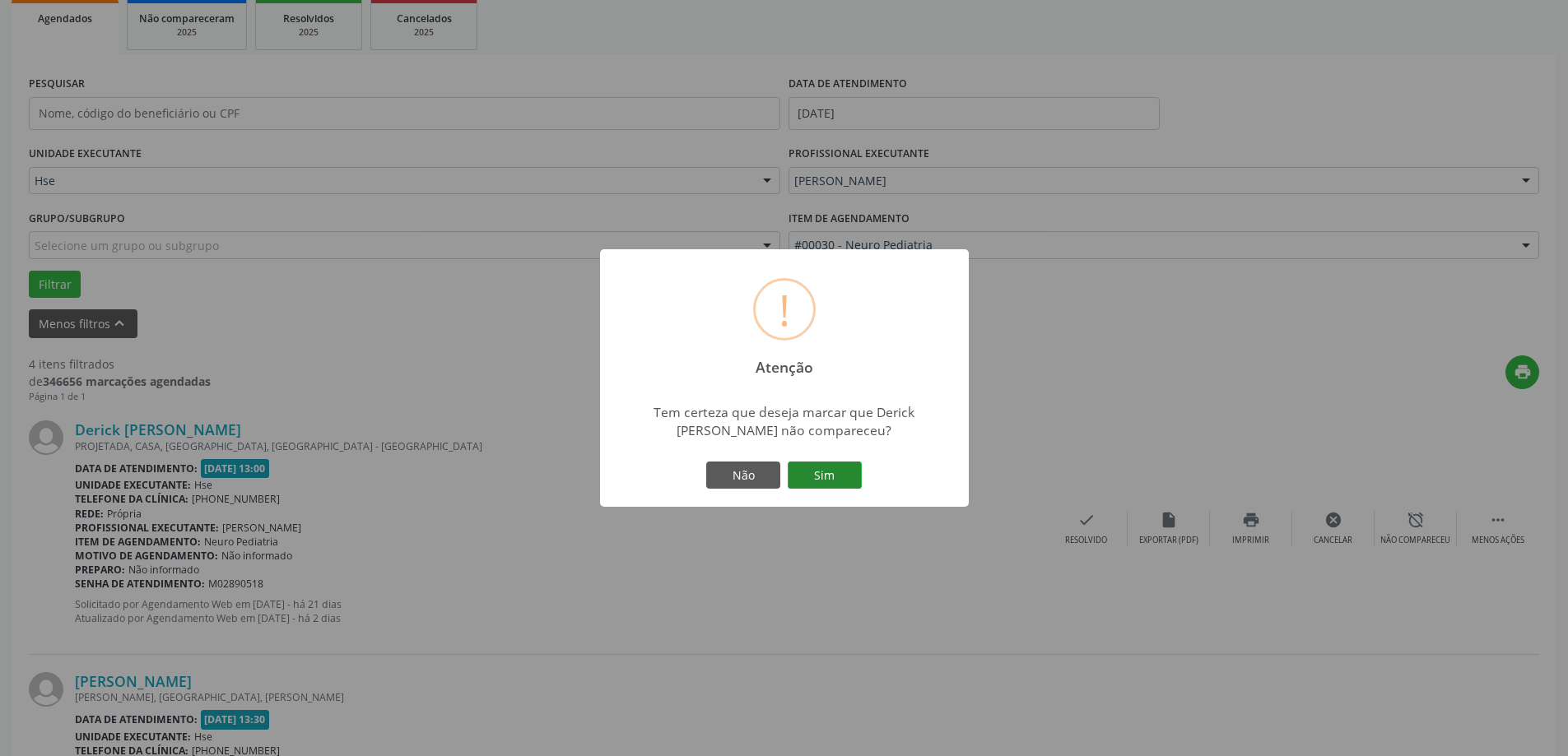
click at [838, 474] on button "Sim" at bounding box center [824, 475] width 74 height 28
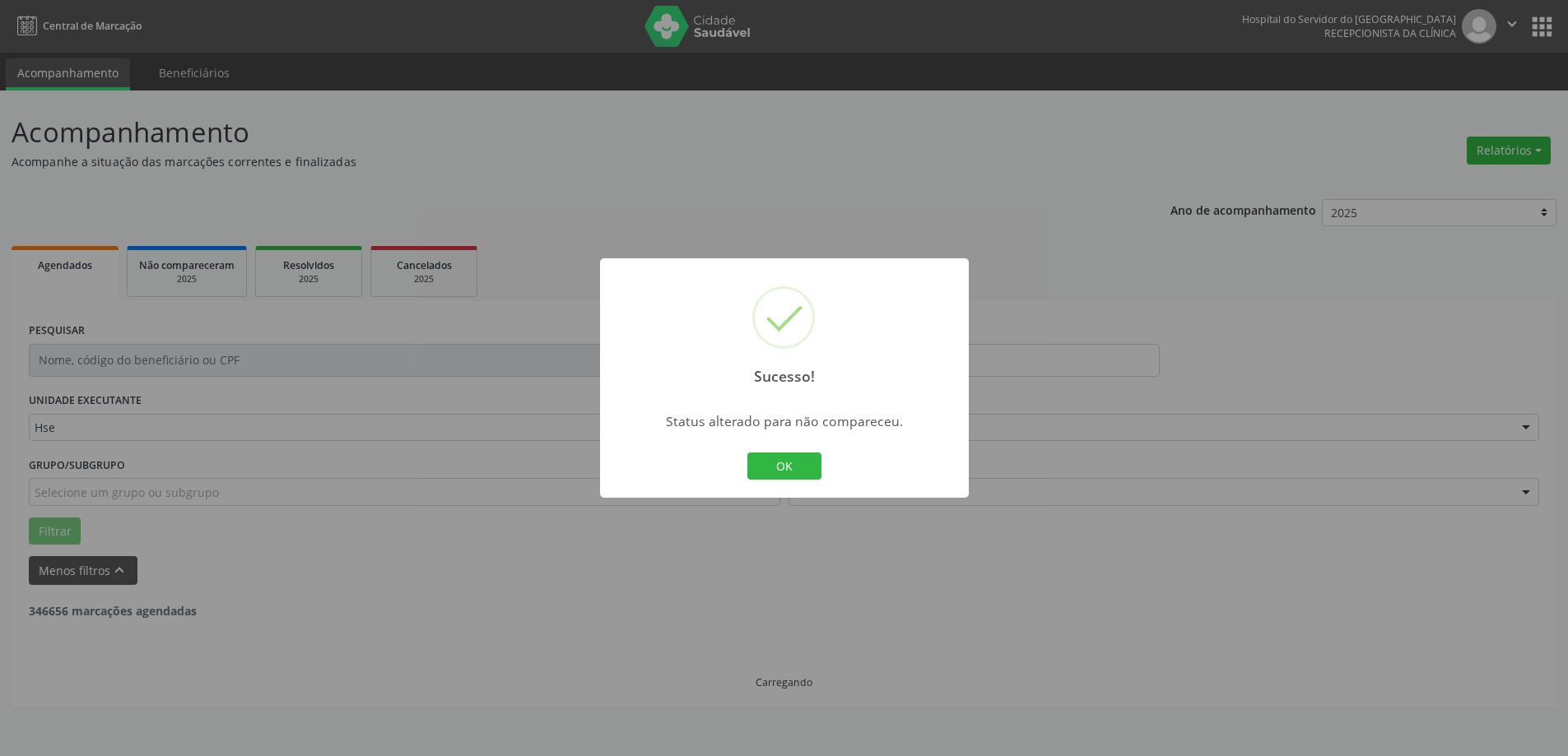
scroll to position [0, 0]
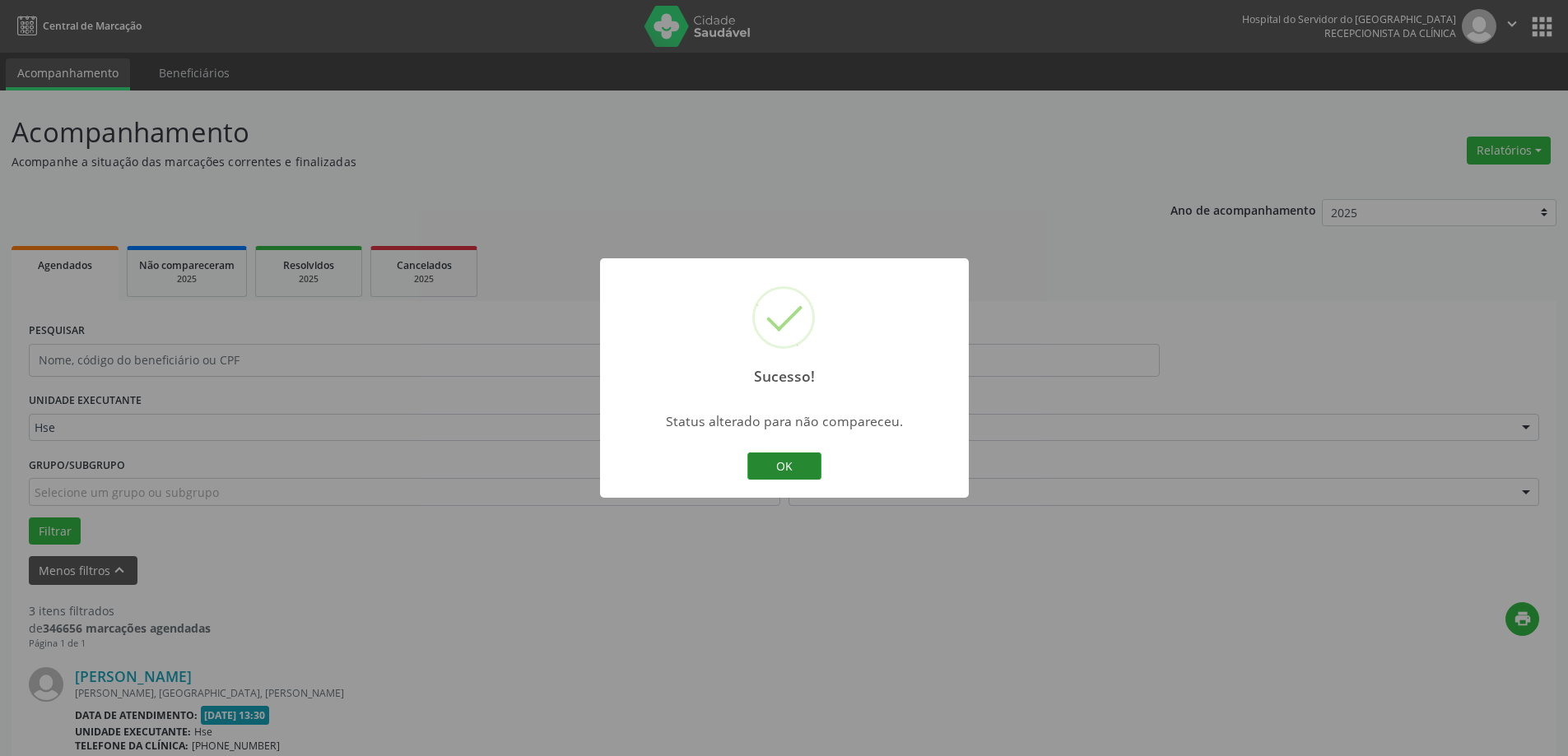
click at [766, 472] on button "OK" at bounding box center [784, 466] width 74 height 28
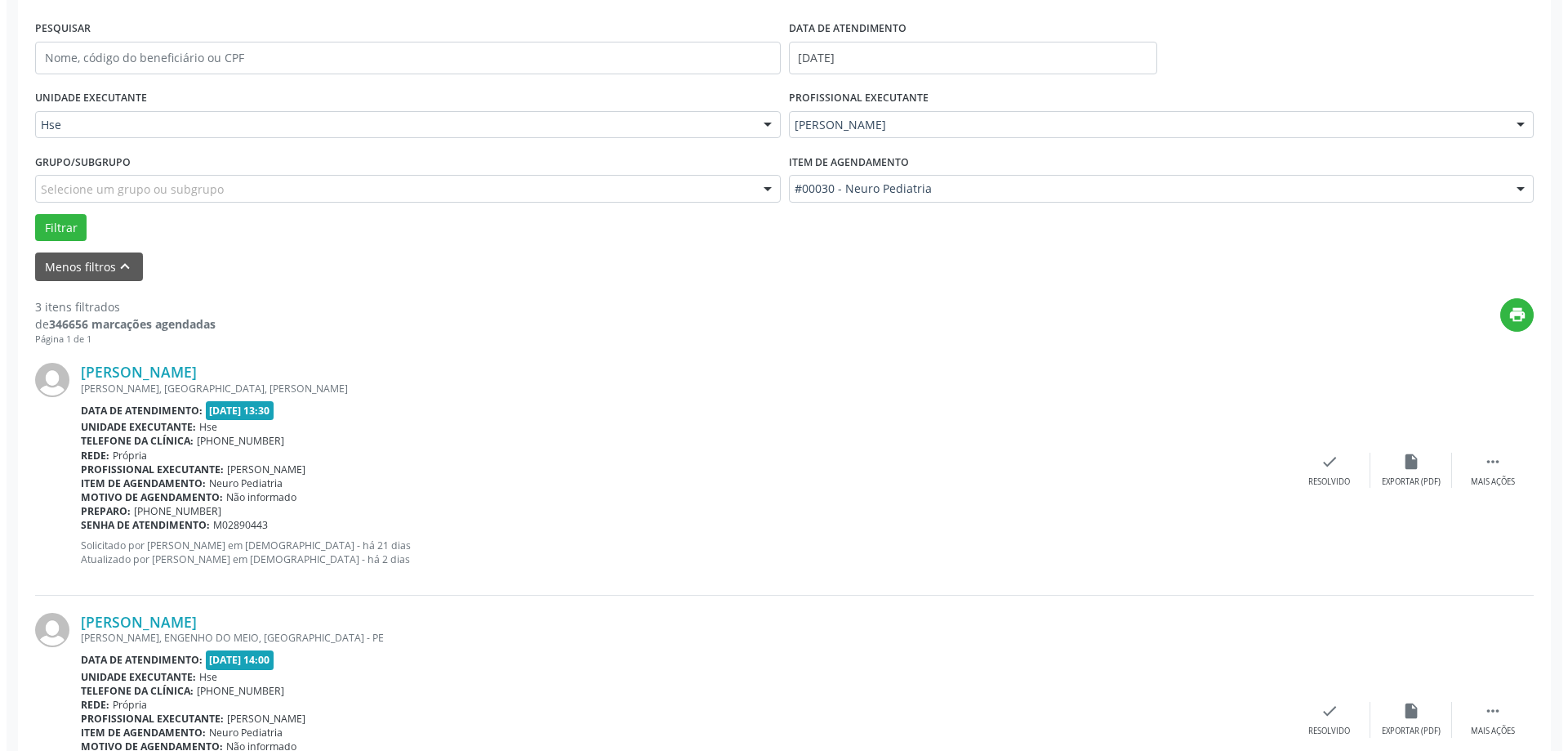
scroll to position [327, 0]
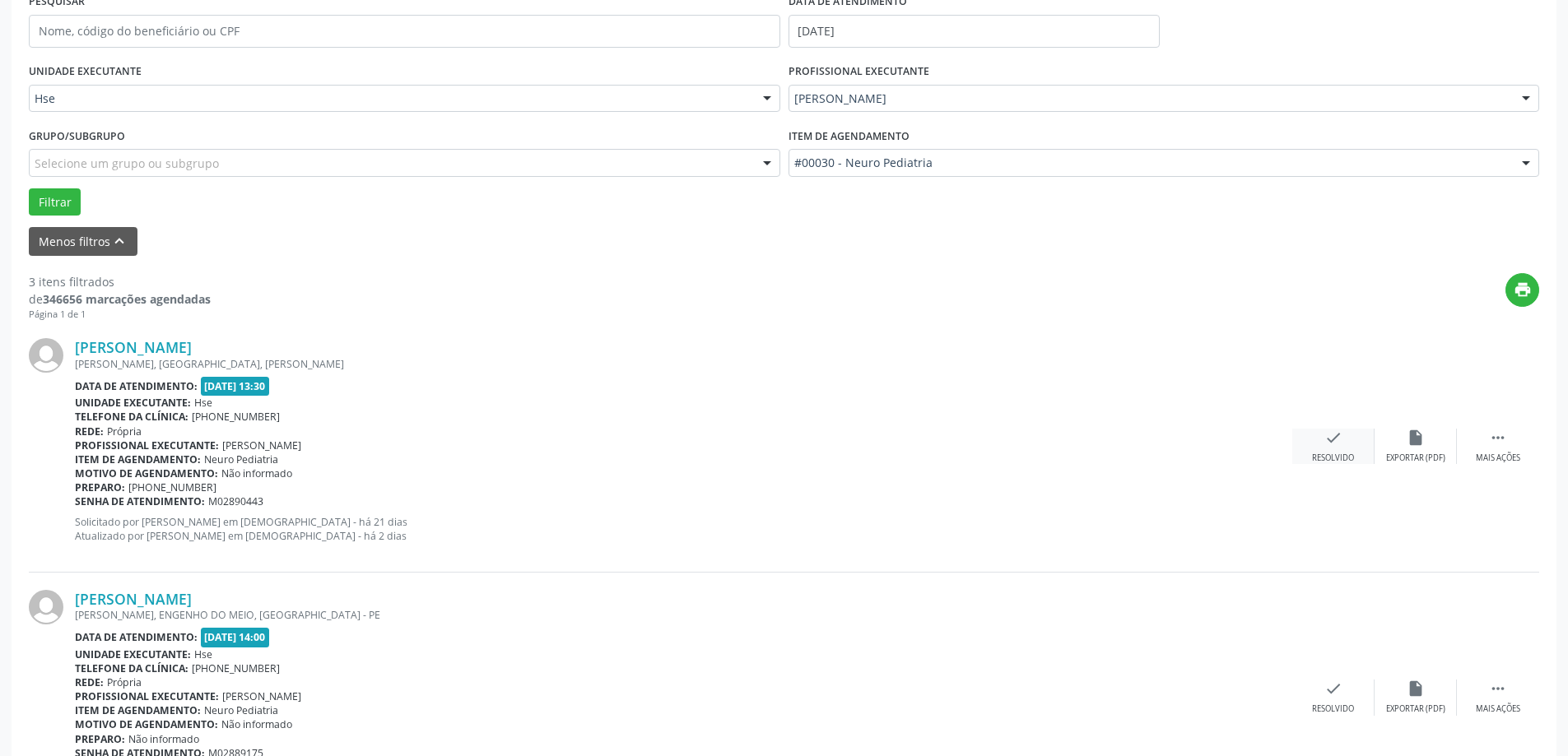
click at [1316, 453] on div "Resolvido" at bounding box center [1332, 458] width 42 height 12
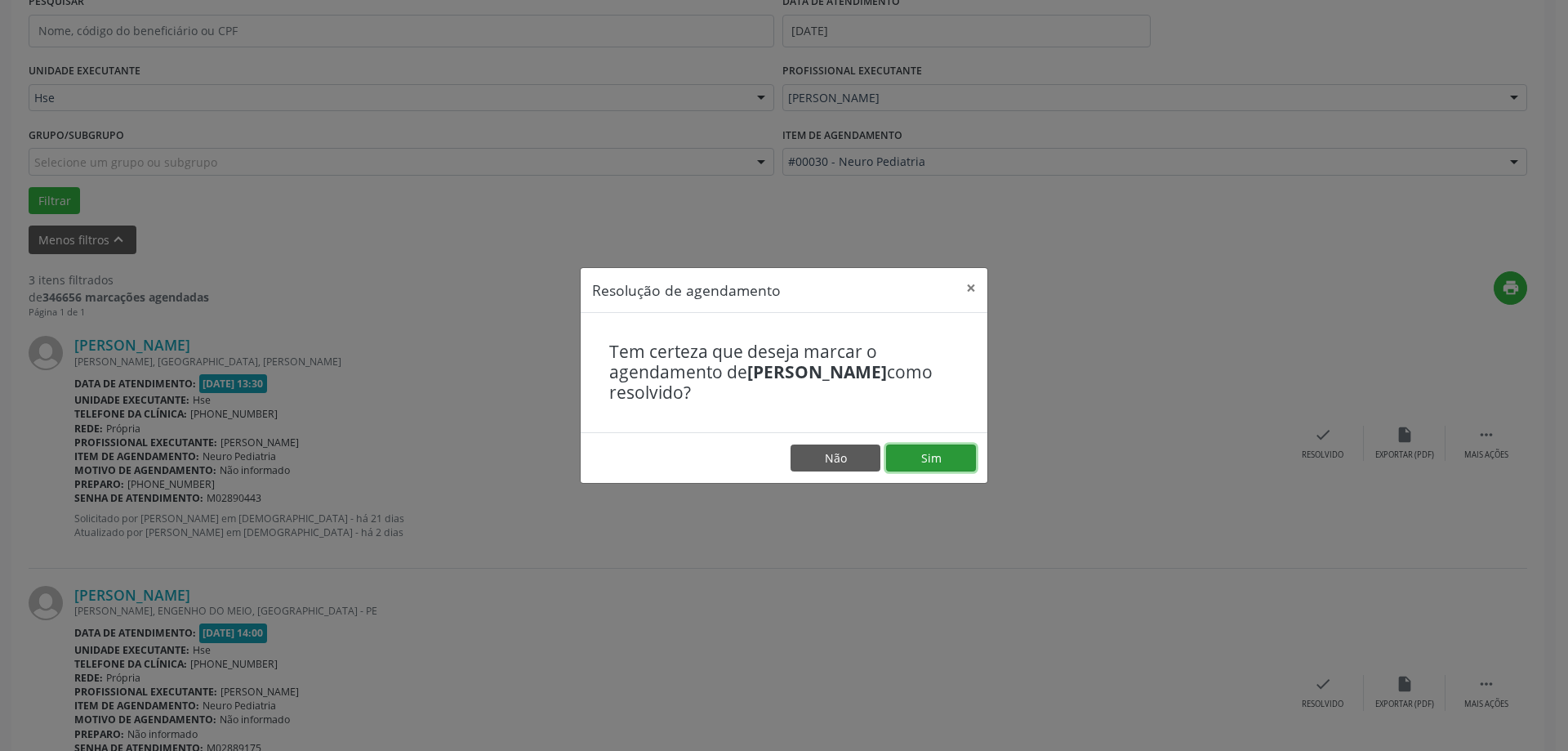
click at [958, 457] on button "Sim" at bounding box center [931, 458] width 90 height 28
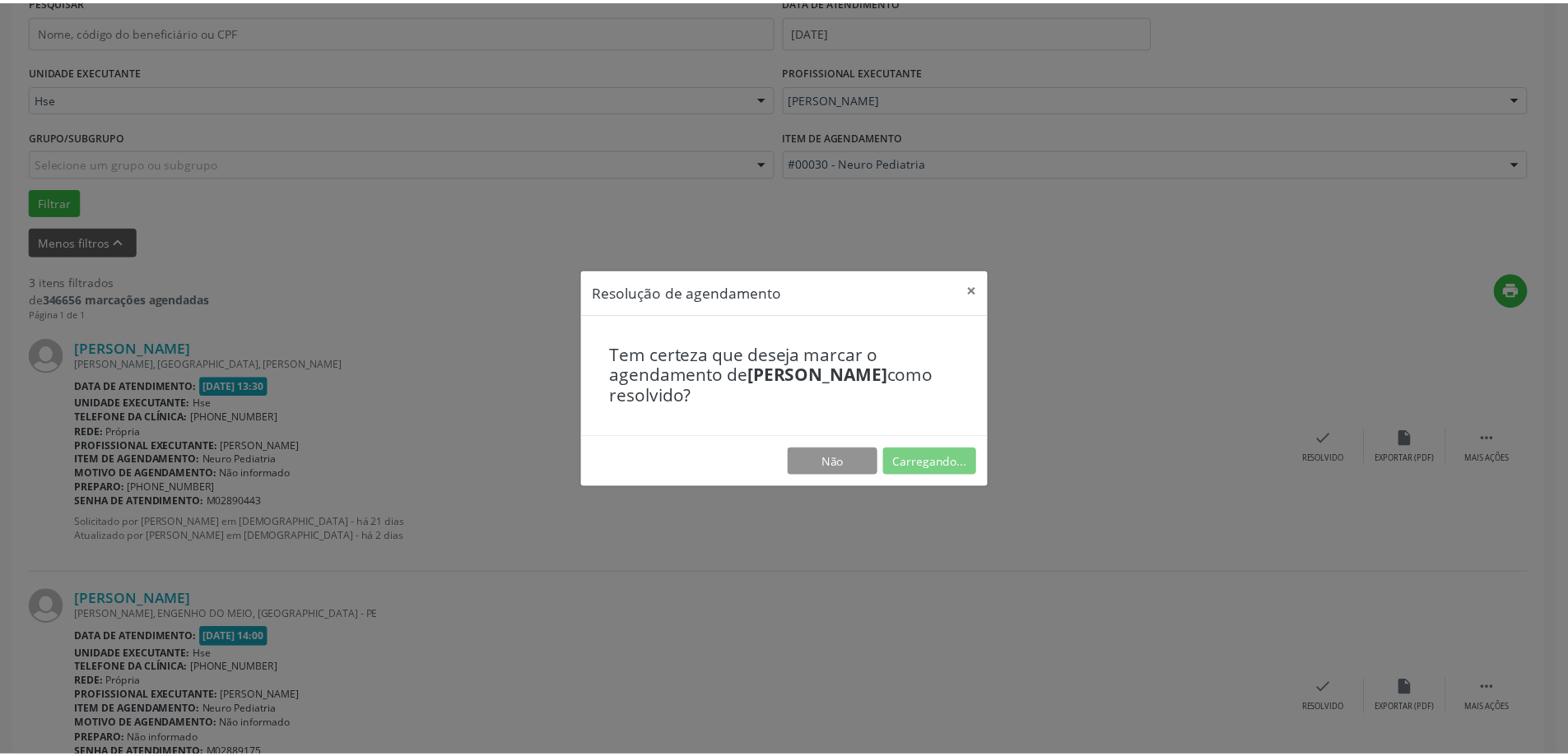
scroll to position [0, 0]
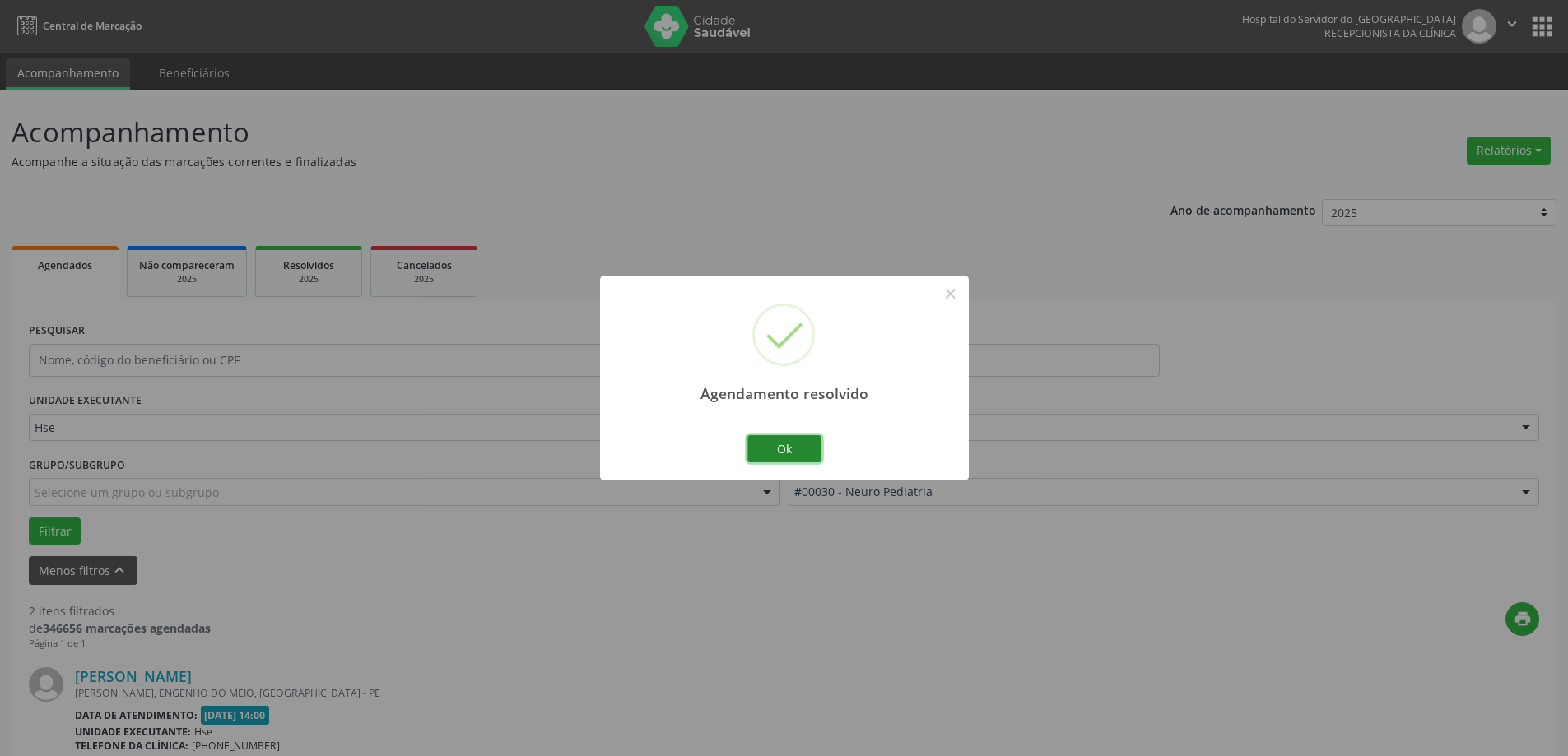
click at [792, 448] on button "Ok" at bounding box center [784, 449] width 74 height 28
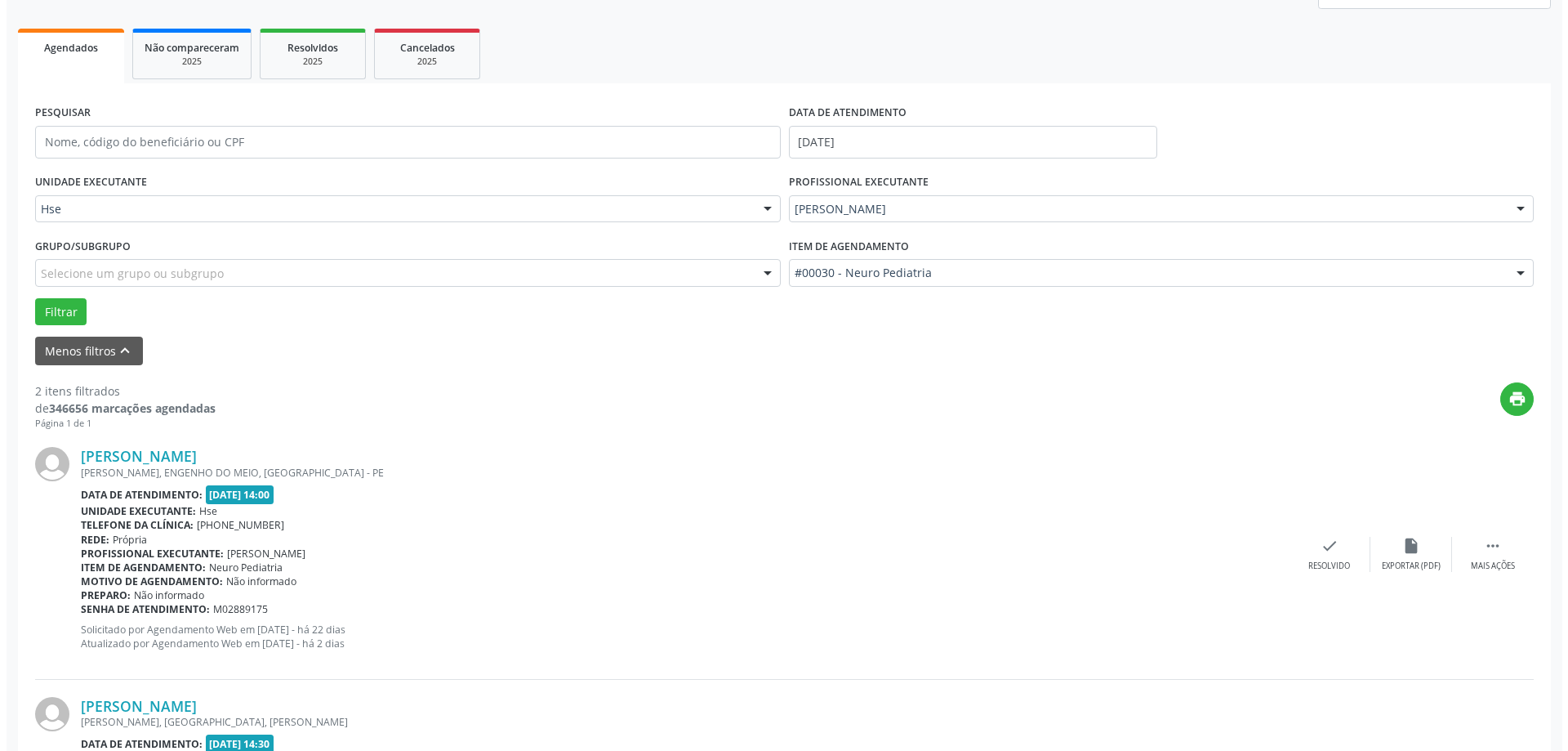
scroll to position [245, 0]
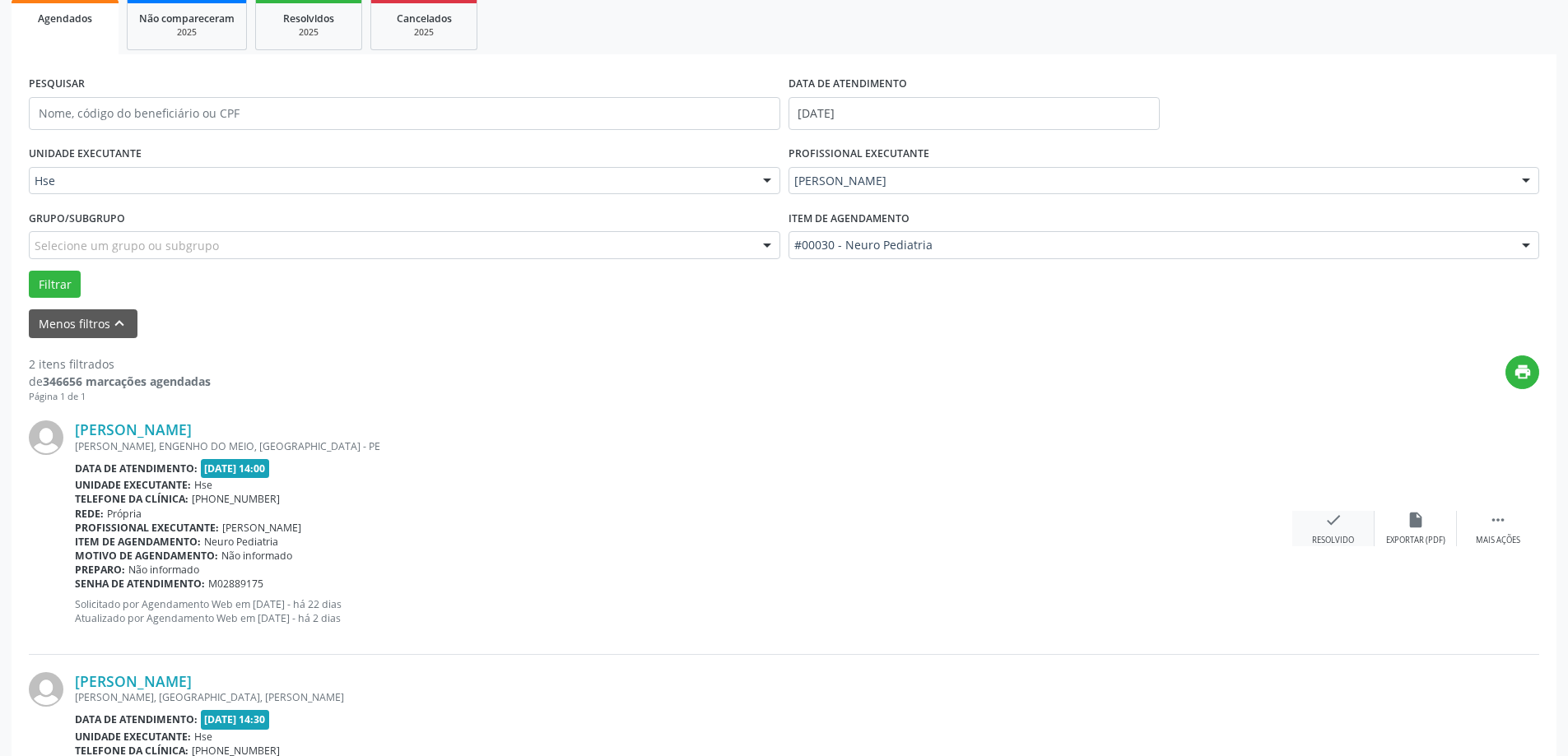
click at [1312, 517] on div "check Resolvido" at bounding box center [1333, 527] width 82 height 35
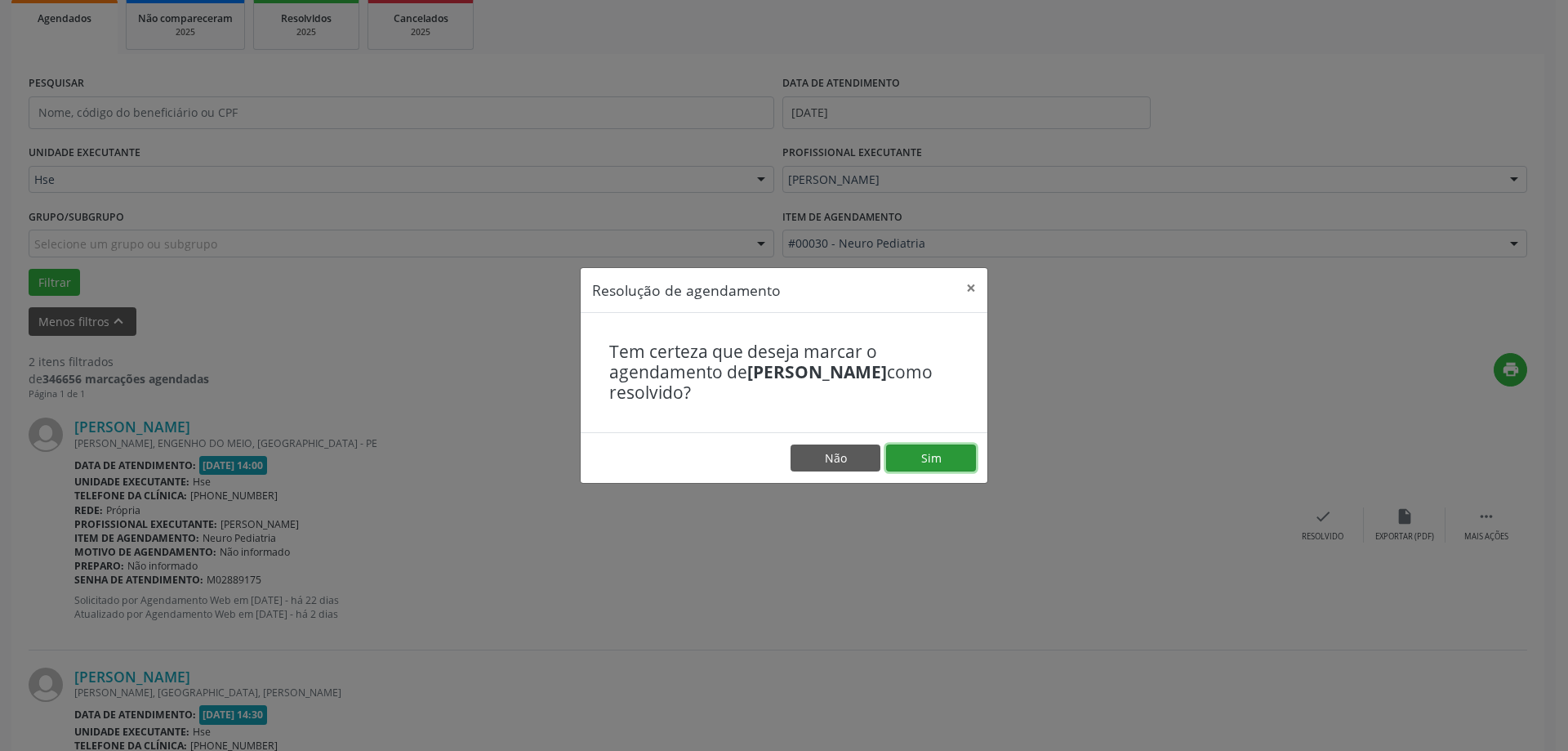
click at [928, 456] on button "Sim" at bounding box center [931, 458] width 90 height 28
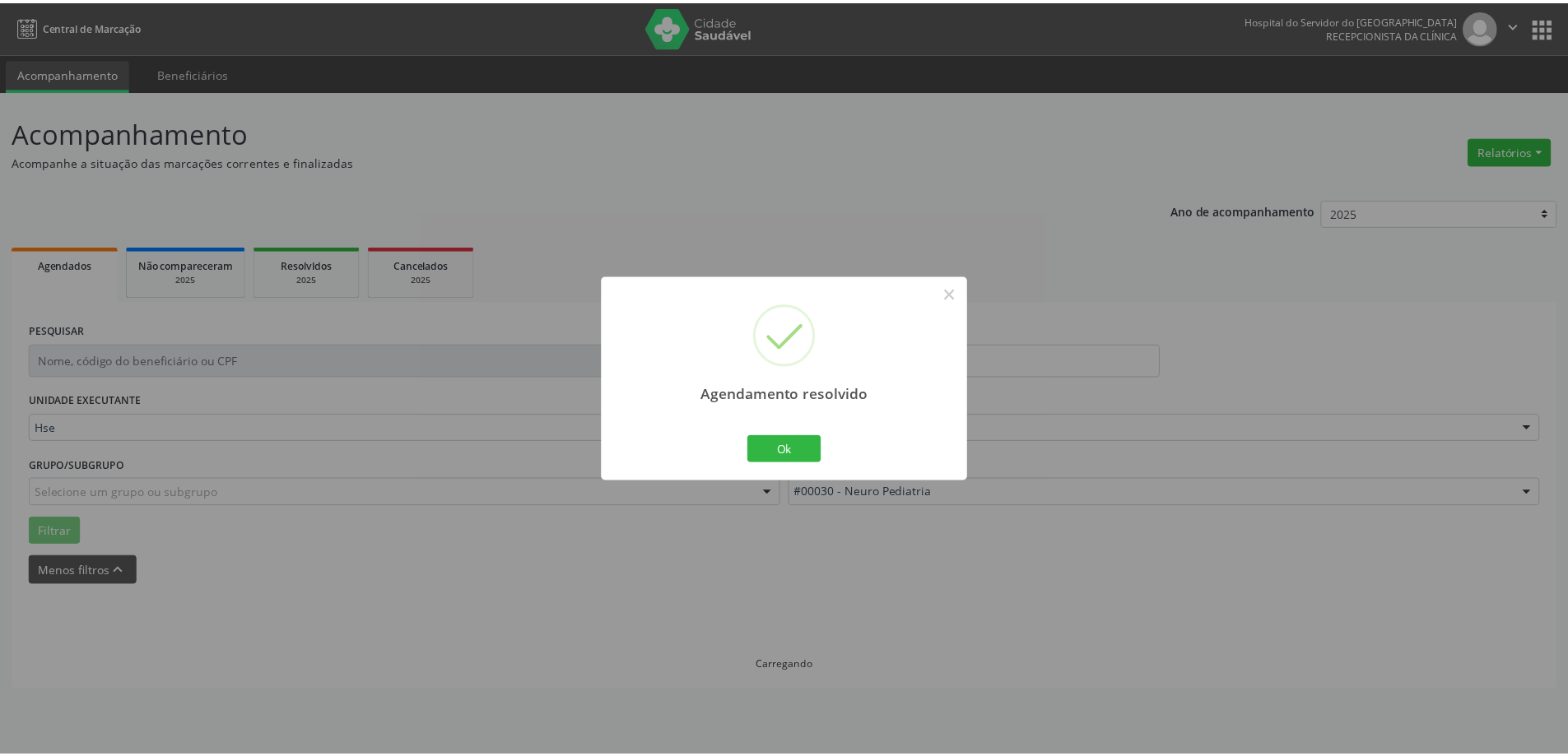
scroll to position [0, 0]
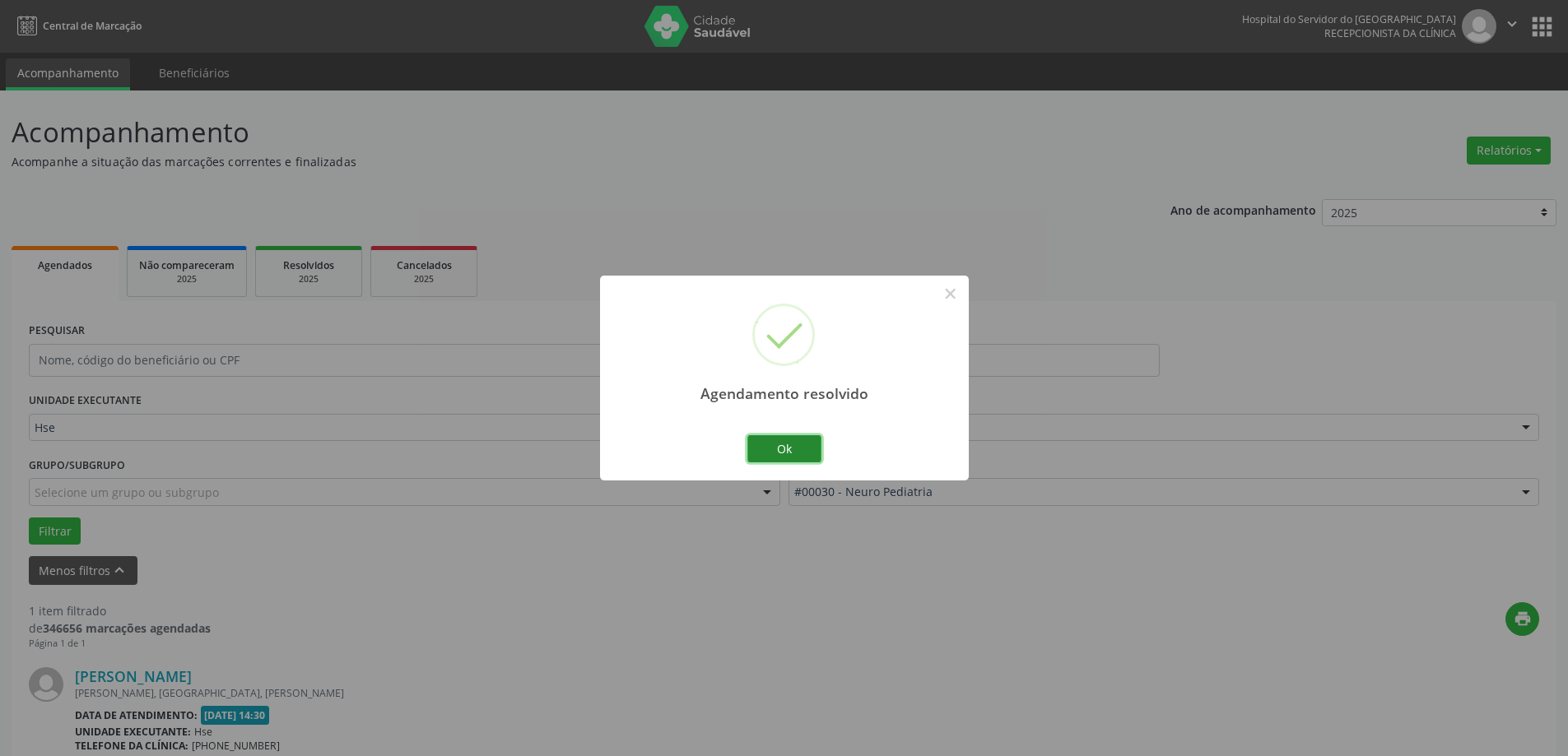
click at [781, 457] on button "Ok" at bounding box center [784, 449] width 74 height 28
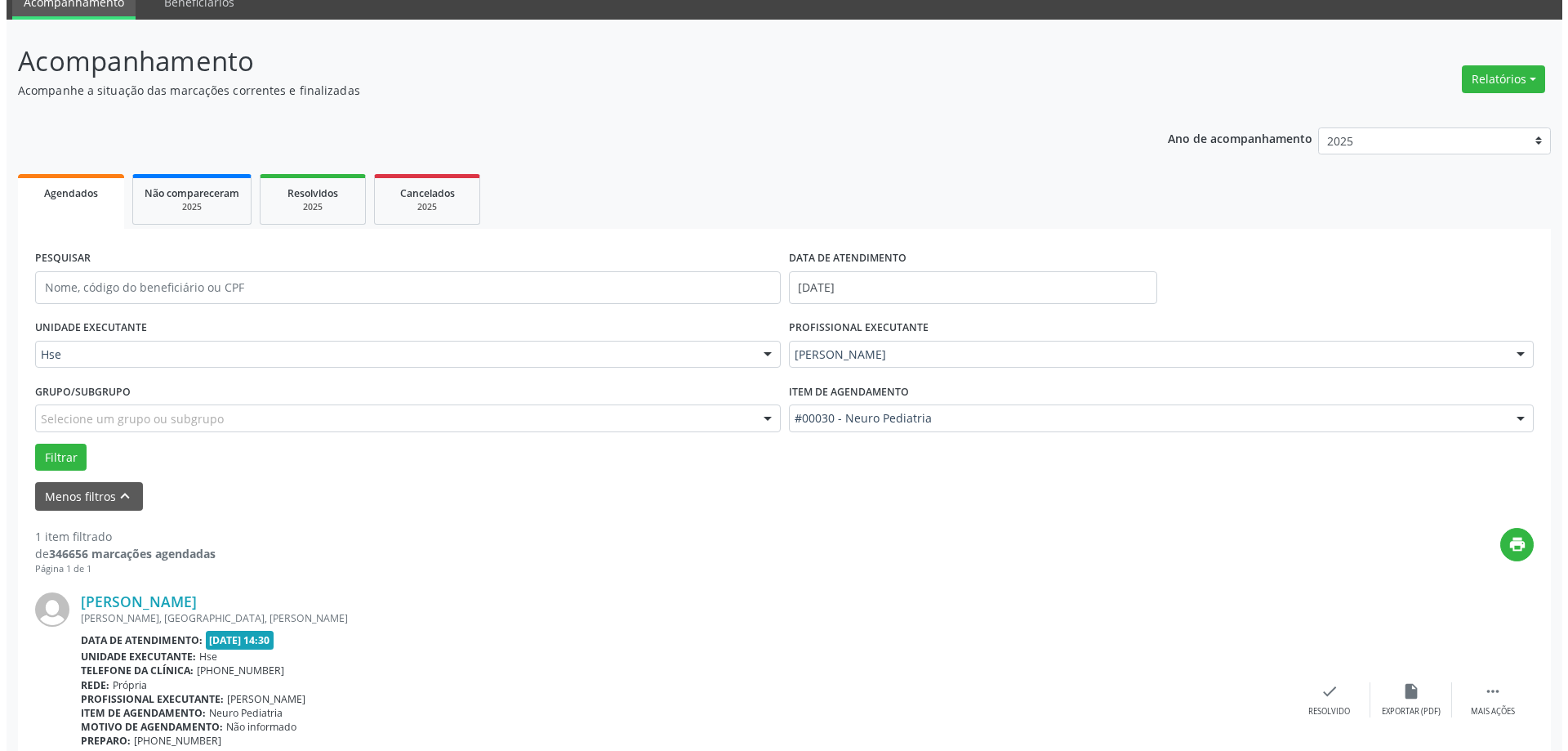
scroll to position [172, 0]
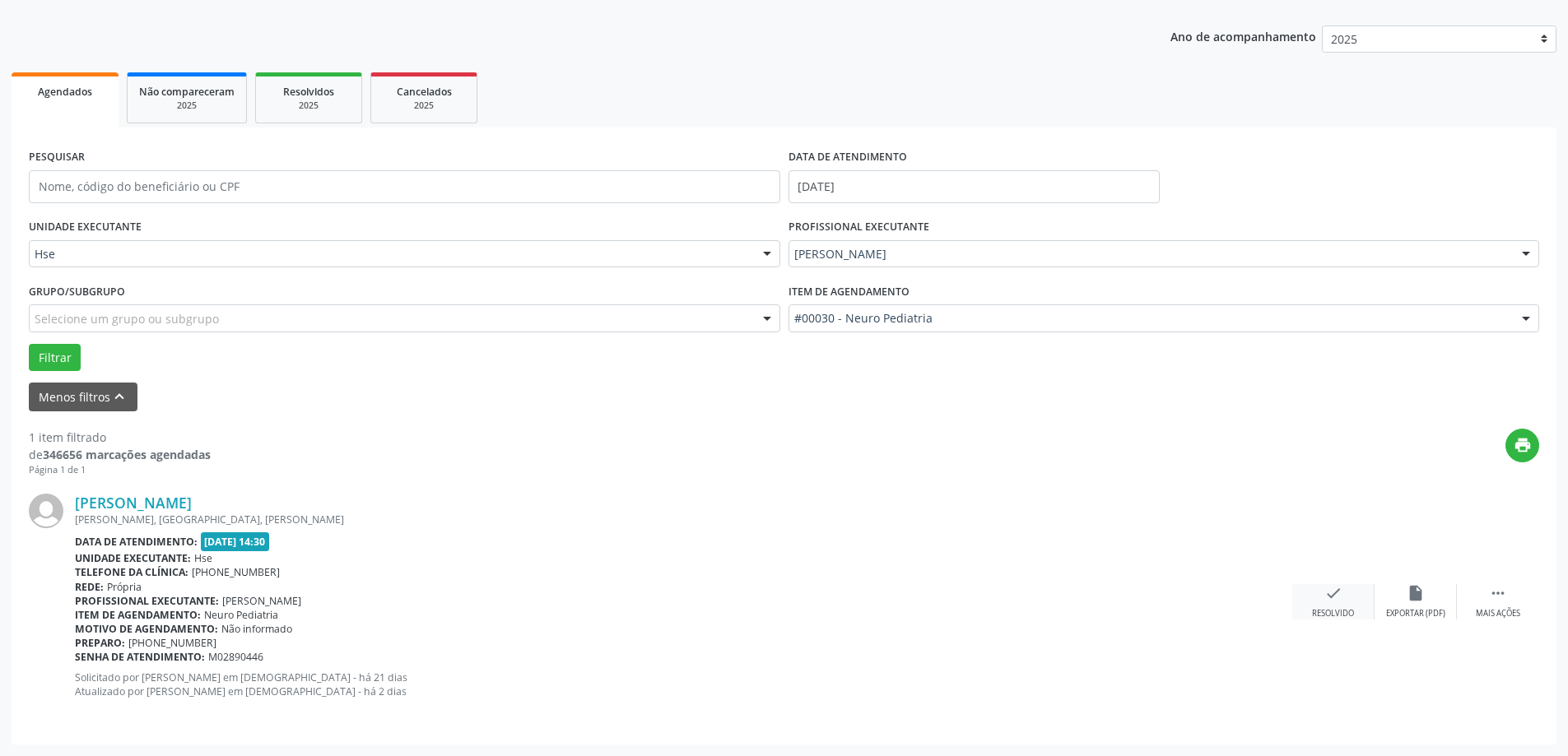
click at [1314, 605] on div "check Resolvido" at bounding box center [1333, 602] width 82 height 35
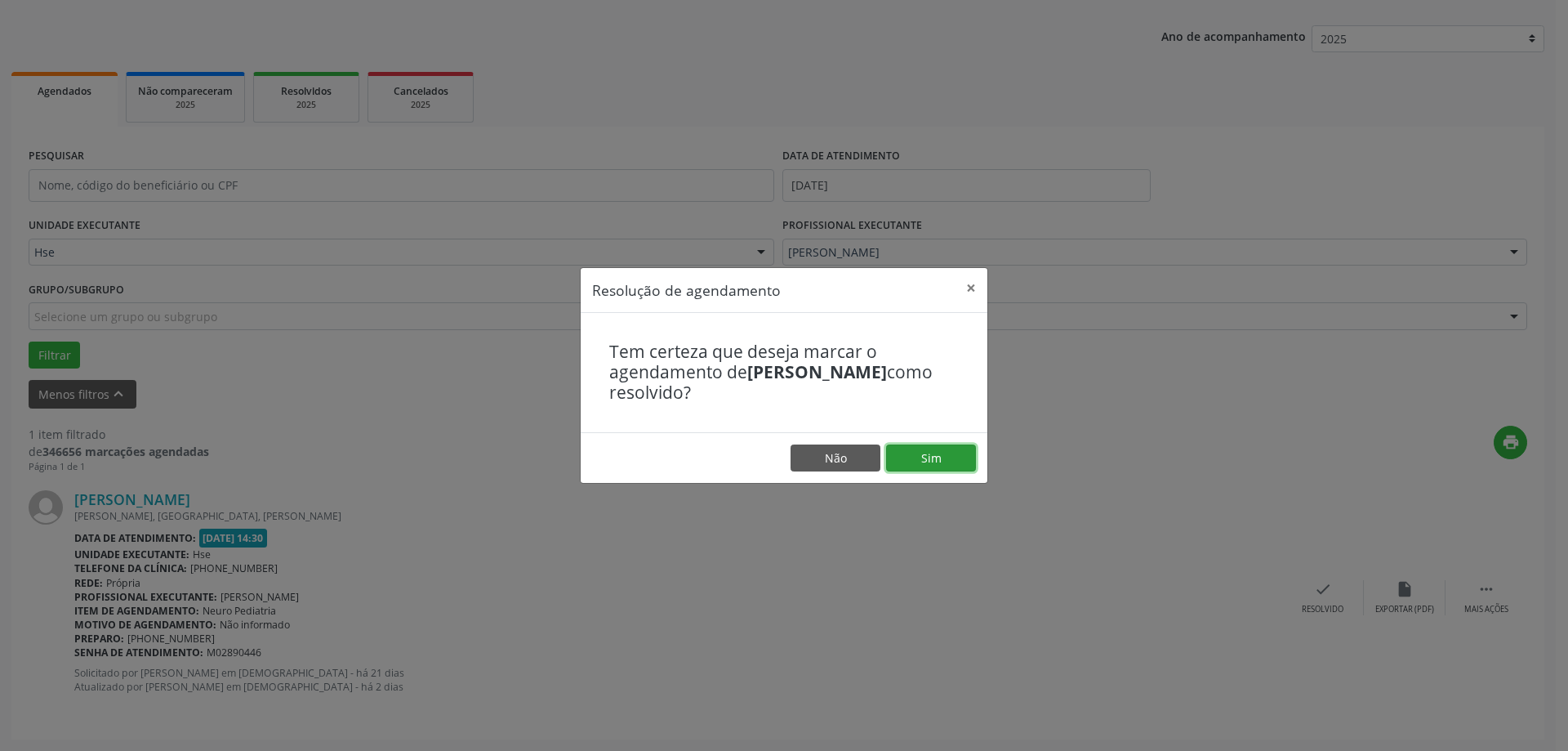
click at [949, 463] on button "Sim" at bounding box center [931, 458] width 90 height 28
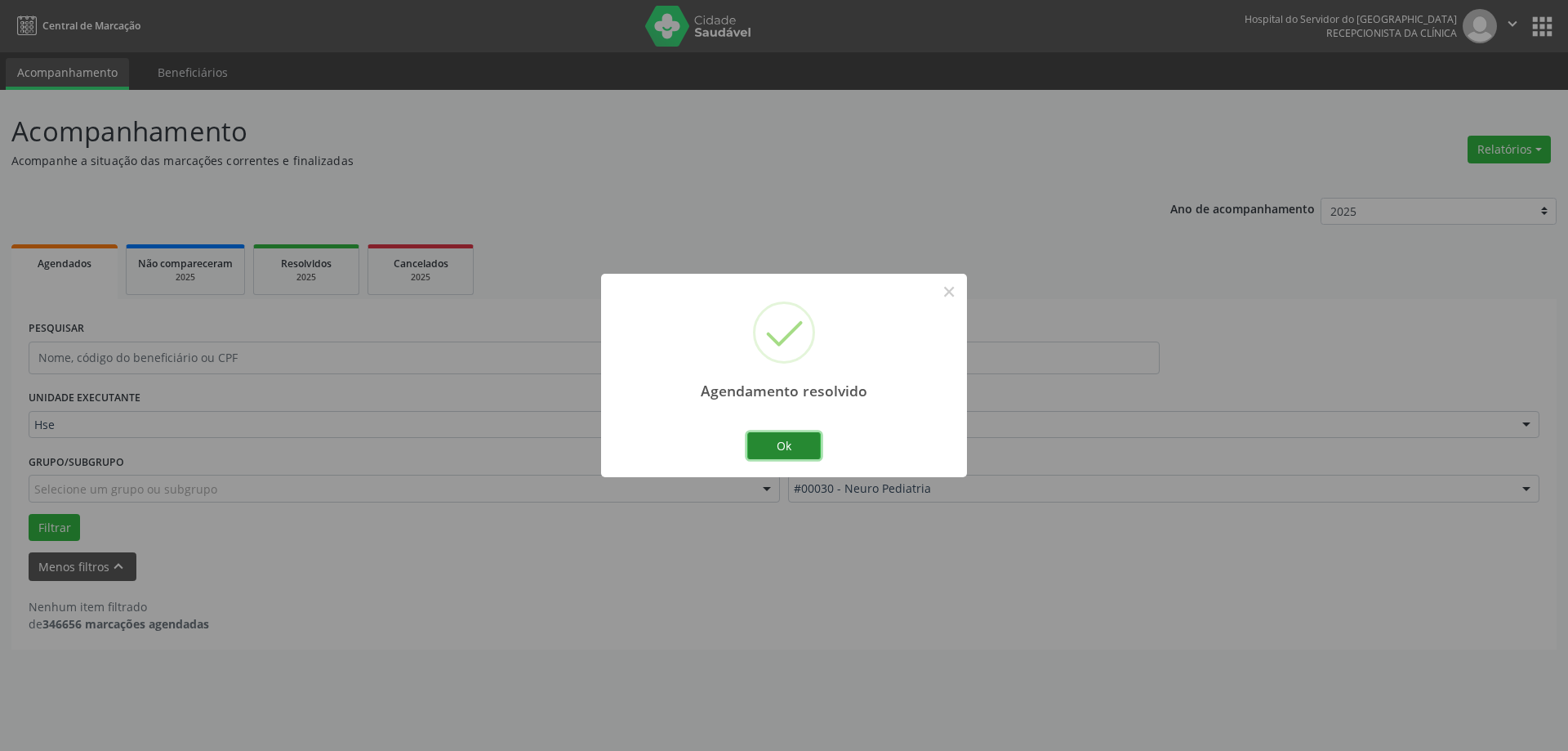
click at [814, 437] on button "Ok" at bounding box center [784, 446] width 74 height 28
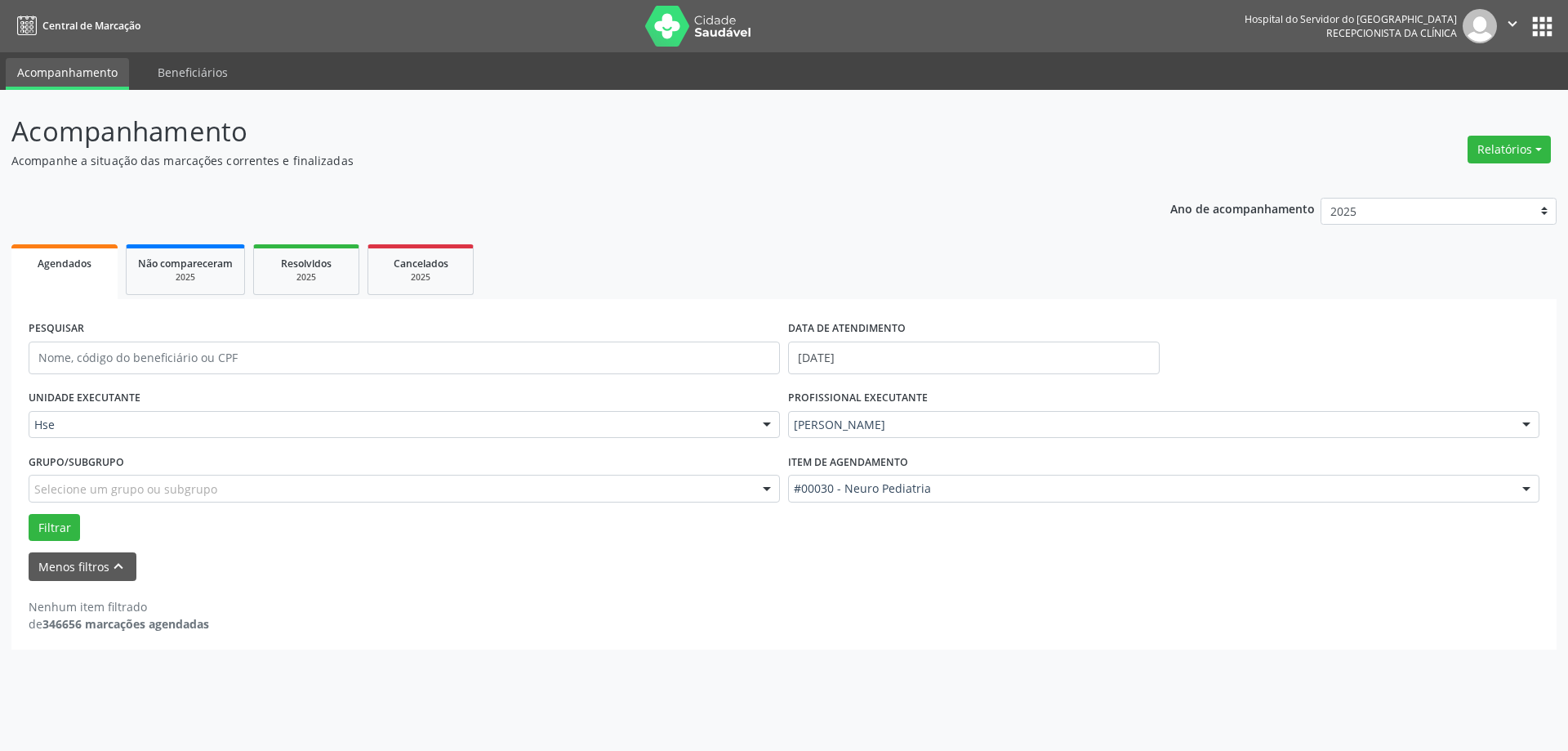
click at [87, 581] on div "Nenhum item filtrado de 346656 marcações agendadas" at bounding box center [784, 606] width 1511 height 51
click at [73, 576] on button "Menos filtros keyboard_arrow_up" at bounding box center [83, 567] width 108 height 29
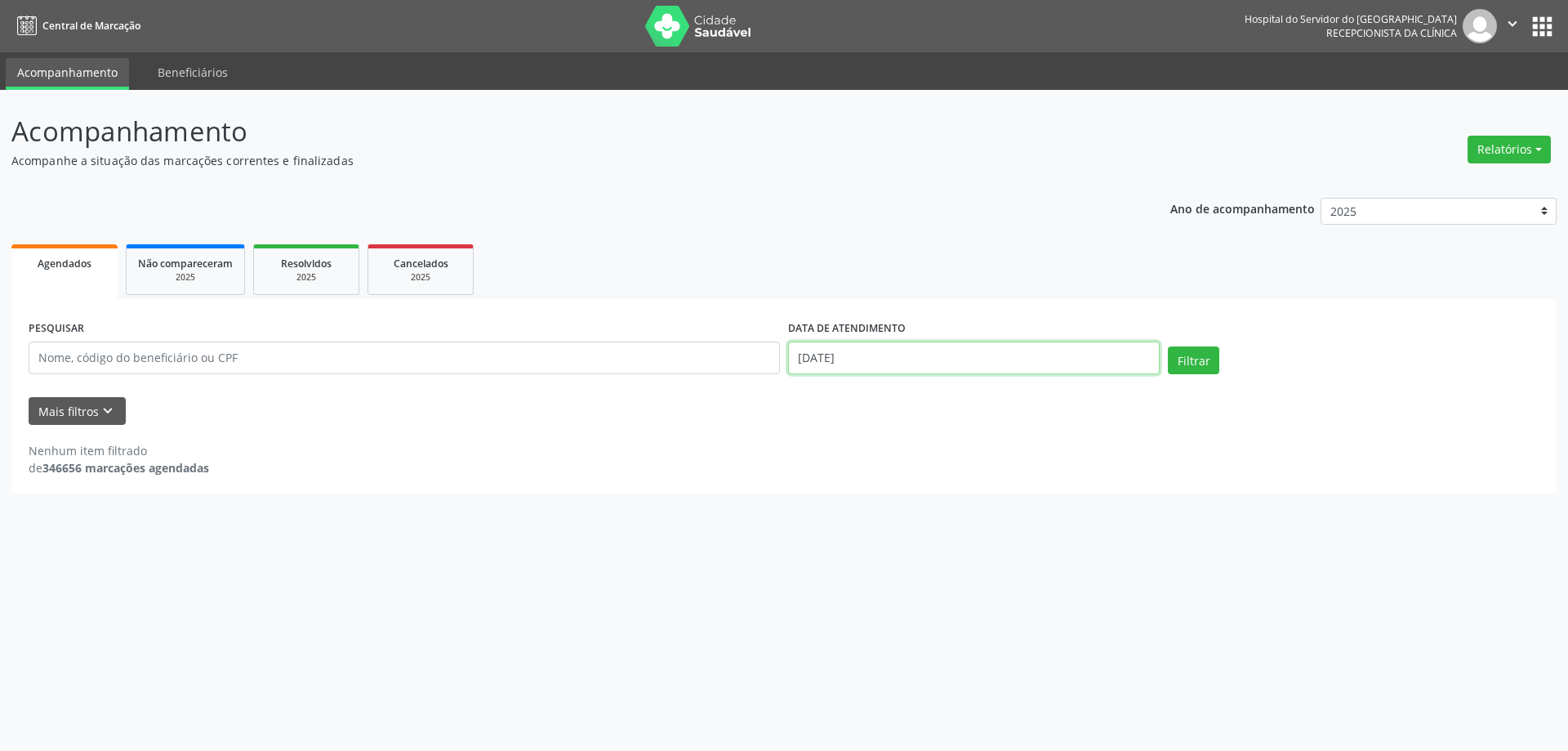
click at [910, 355] on input "[DATE]" at bounding box center [974, 358] width 371 height 32
click at [910, 474] on span "10" at bounding box center [908, 476] width 32 height 32
type input "[DATE]"
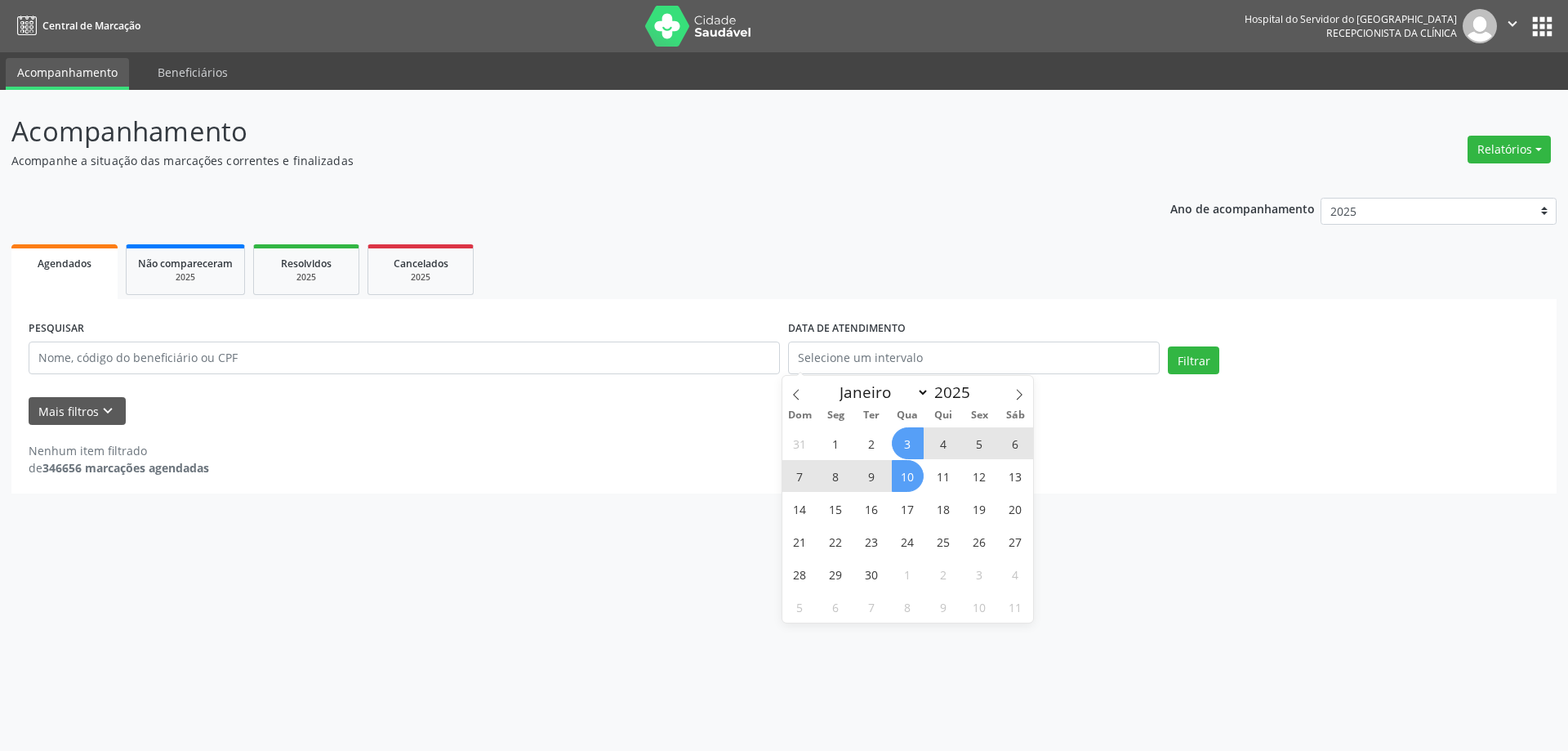
click at [902, 286] on ul "Agendados Não compareceram 2025 Resolvidos 2025 Cancelados 2025" at bounding box center [784, 270] width 1546 height 59
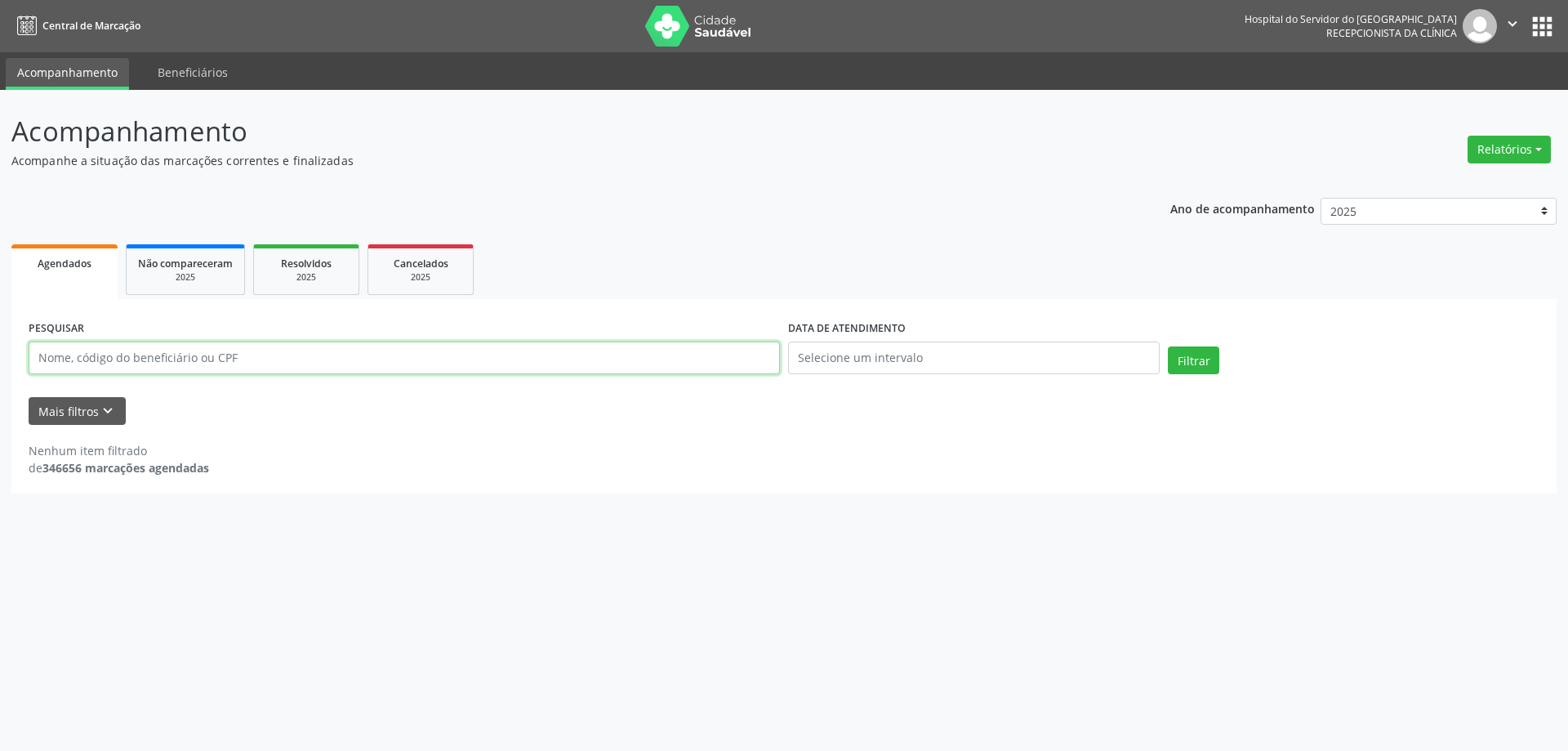
click at [318, 362] on input "text" at bounding box center [405, 358] width 752 height 32
type input "TALES [PERSON_NAME]"
click at [1168, 346] on button "Filtrar" at bounding box center [1193, 360] width 51 height 28
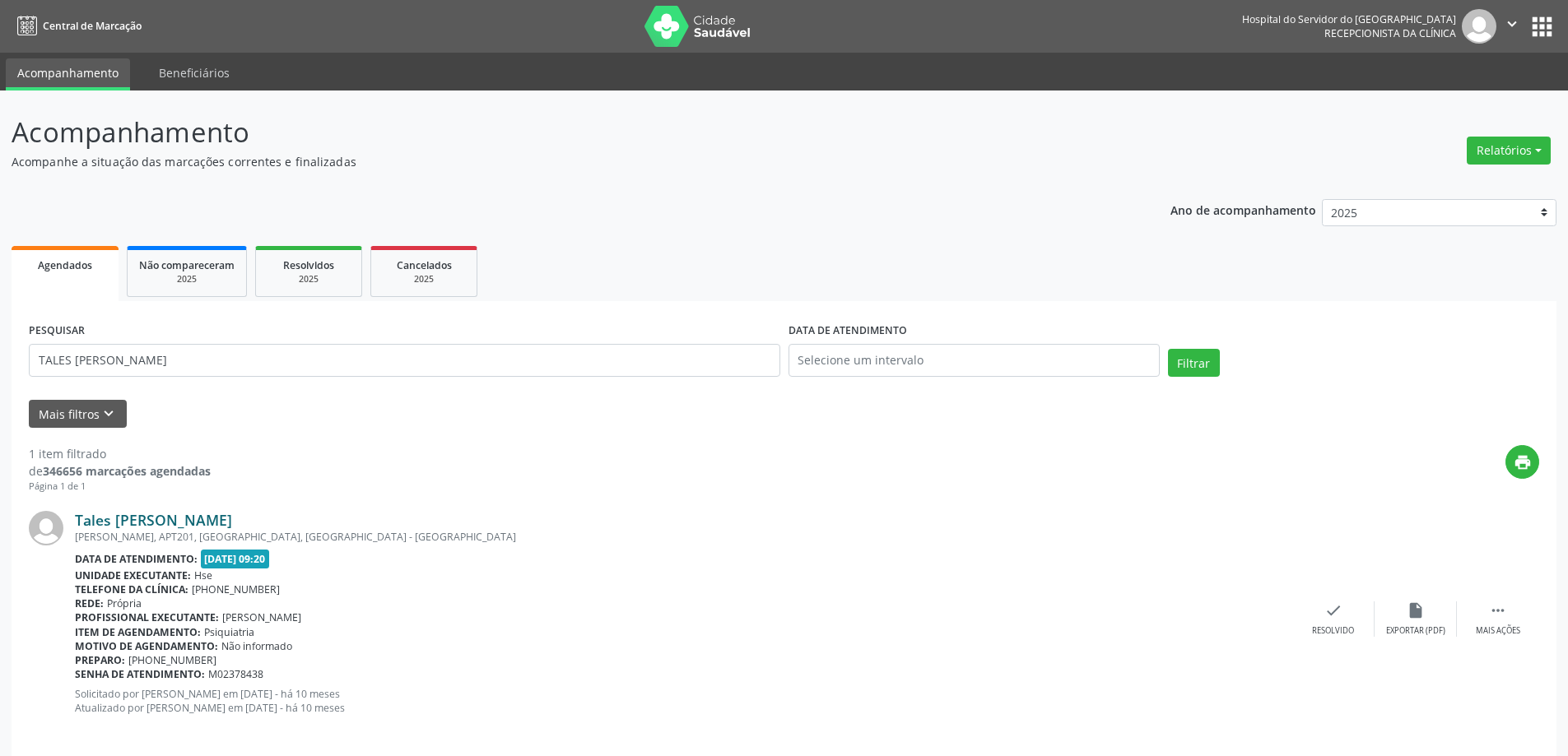
click at [83, 517] on link "Tales [PERSON_NAME]" at bounding box center [154, 519] width 157 height 18
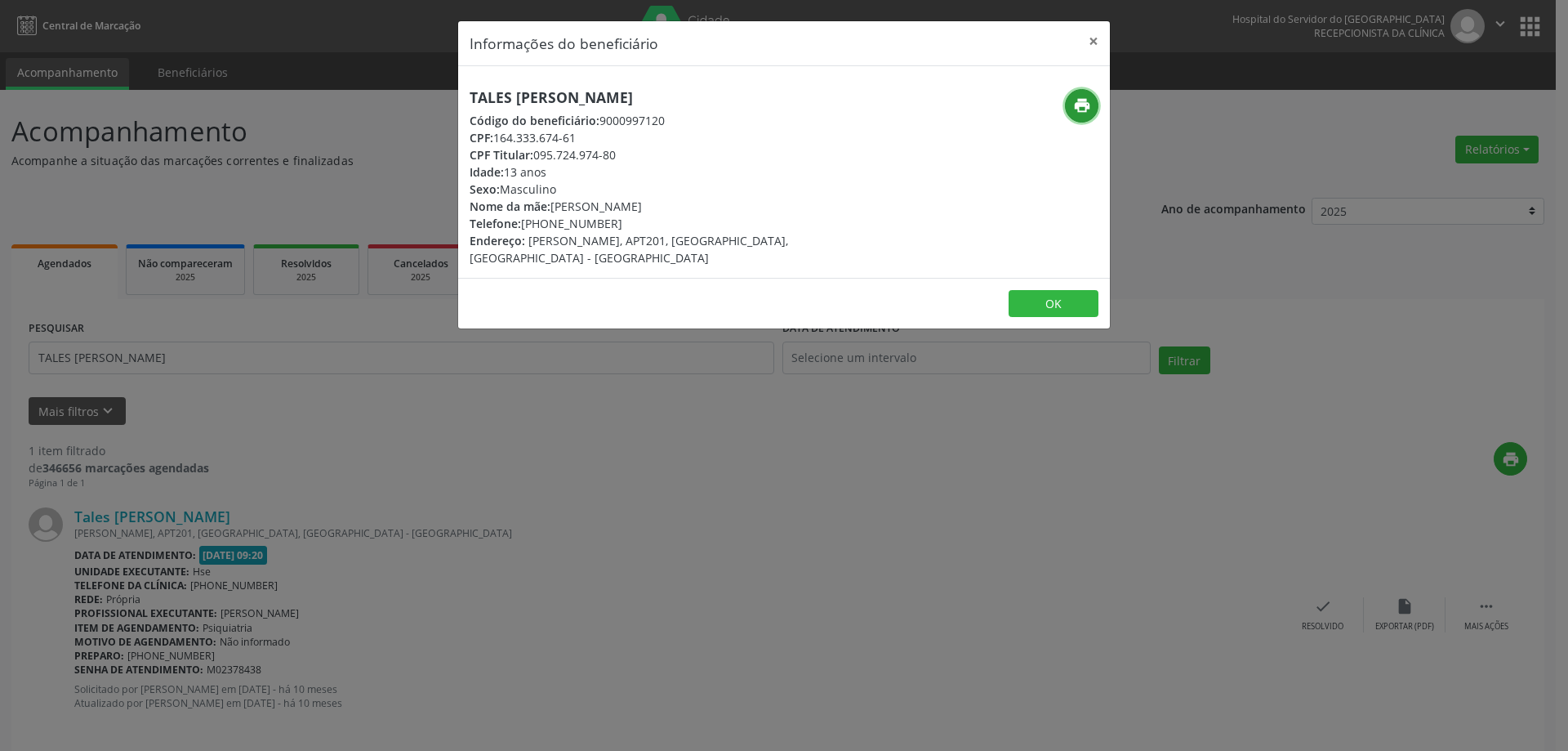
click at [1072, 105] on button "print" at bounding box center [1081, 105] width 33 height 33
